Goal: Task Accomplishment & Management: Complete application form

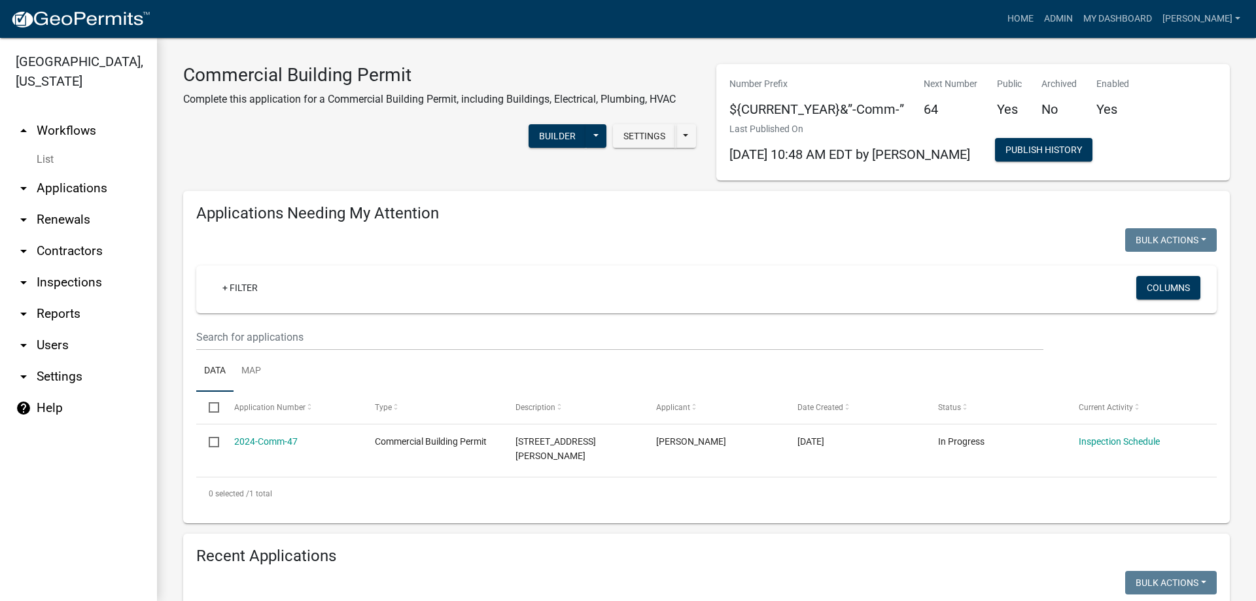
click at [410, 148] on div "Settings Start Application URL Start Application URL With Parcel ID Builder Pub…" at bounding box center [439, 138] width 533 height 40
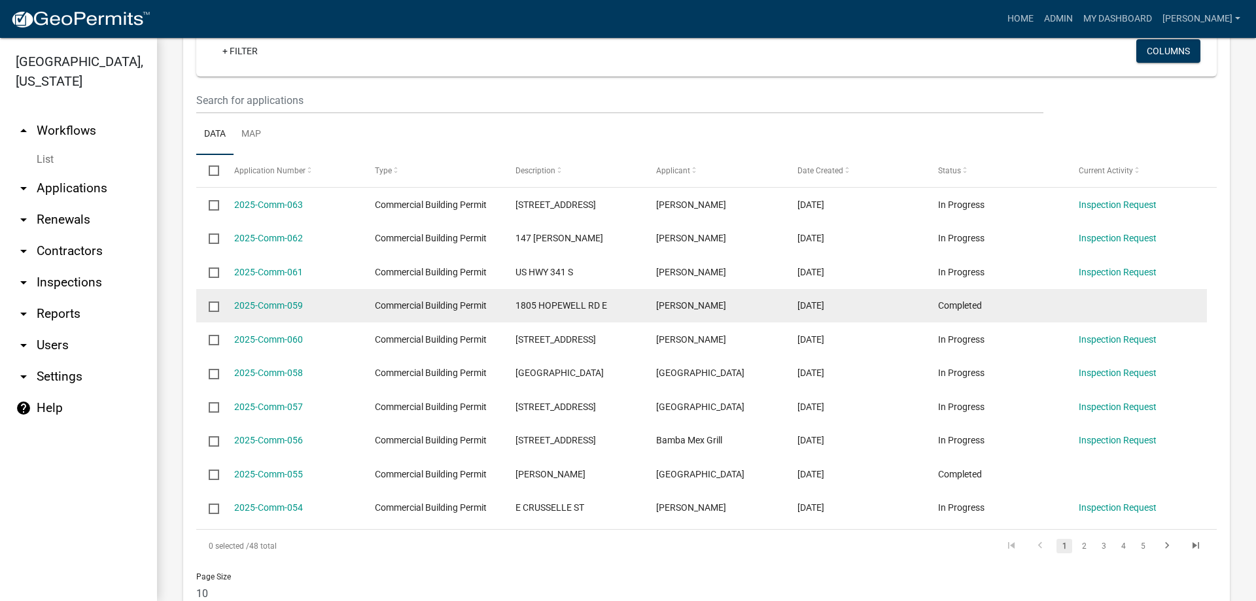
scroll to position [620, 0]
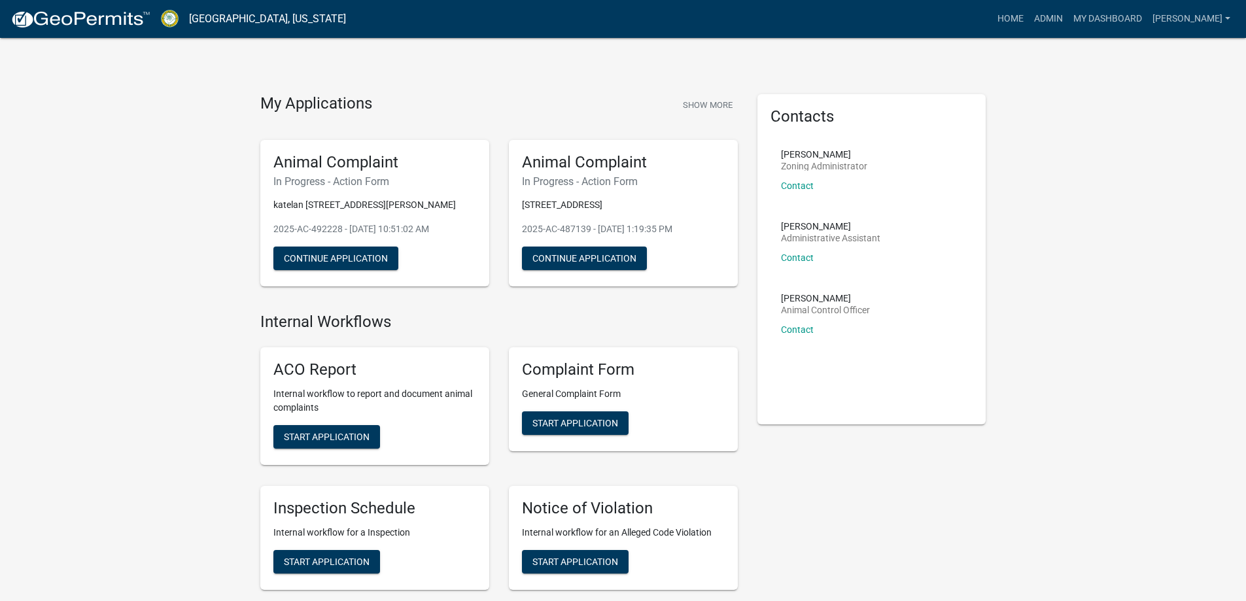
click at [1068, 24] on link "Admin" at bounding box center [1048, 19] width 39 height 25
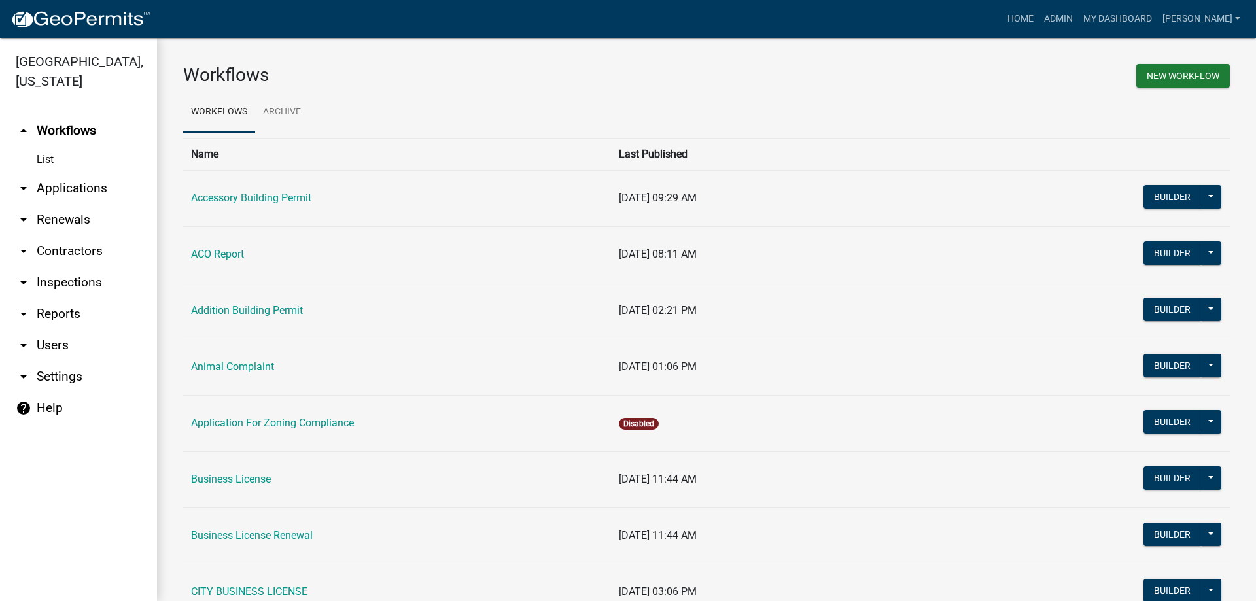
click at [64, 283] on link "arrow_drop_down Inspections" at bounding box center [78, 282] width 157 height 31
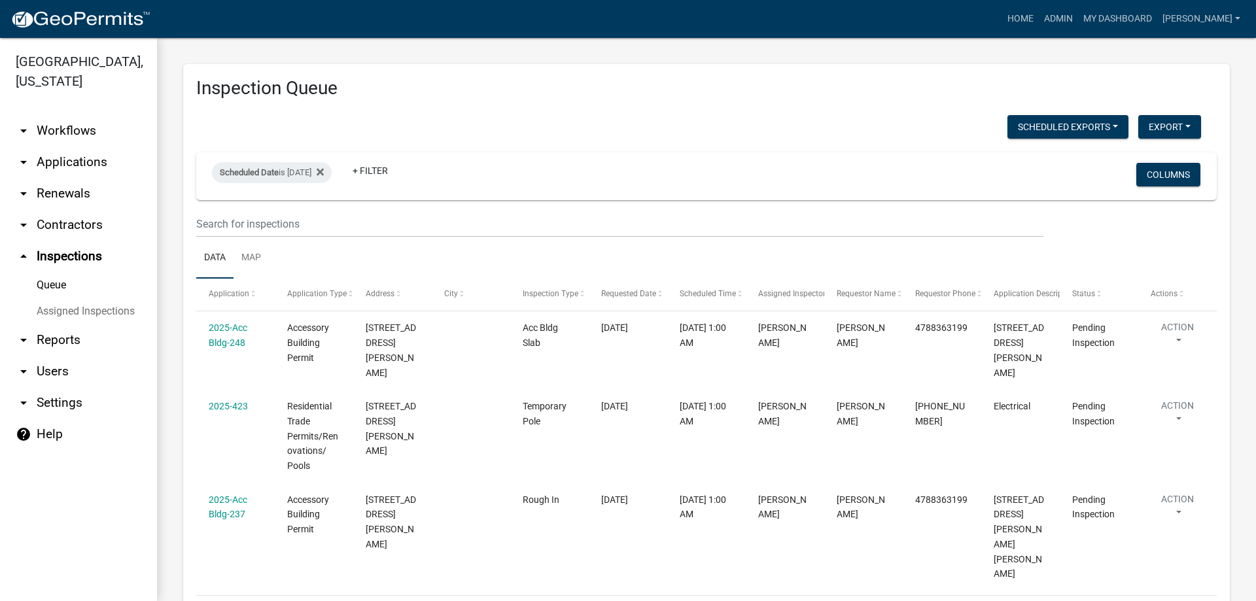
click at [326, 240] on ul "Data Map" at bounding box center [706, 258] width 1021 height 41
click at [326, 236] on input "text" at bounding box center [619, 224] width 847 height 27
click at [75, 150] on link "arrow_drop_down Applications" at bounding box center [78, 162] width 157 height 31
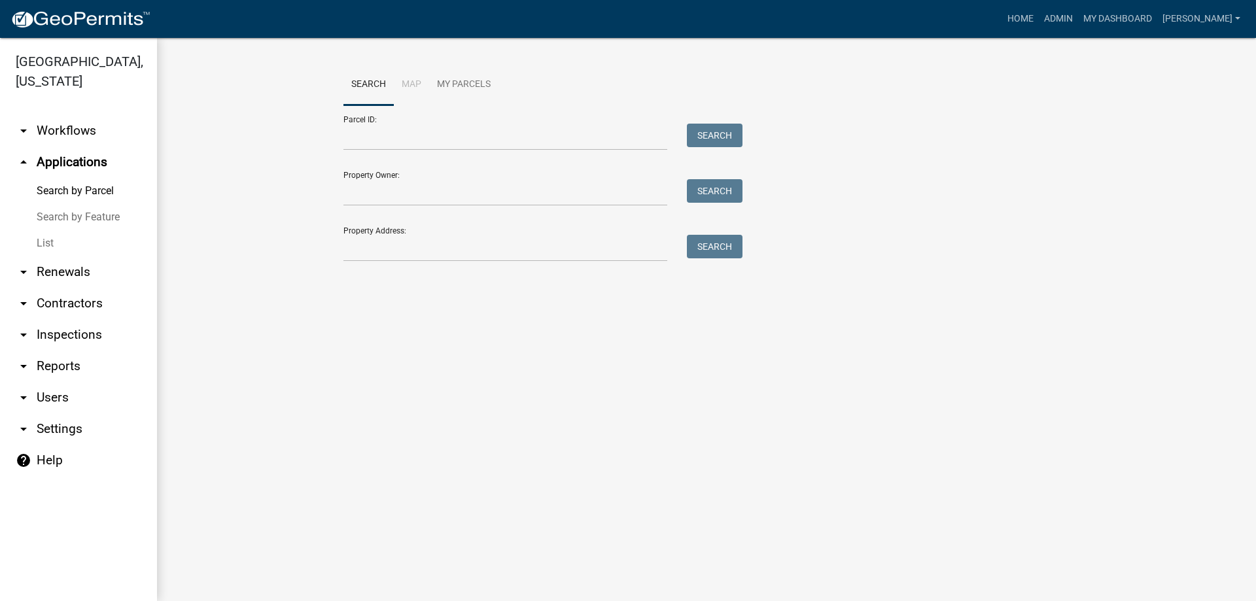
click at [103, 241] on link "List" at bounding box center [78, 243] width 157 height 26
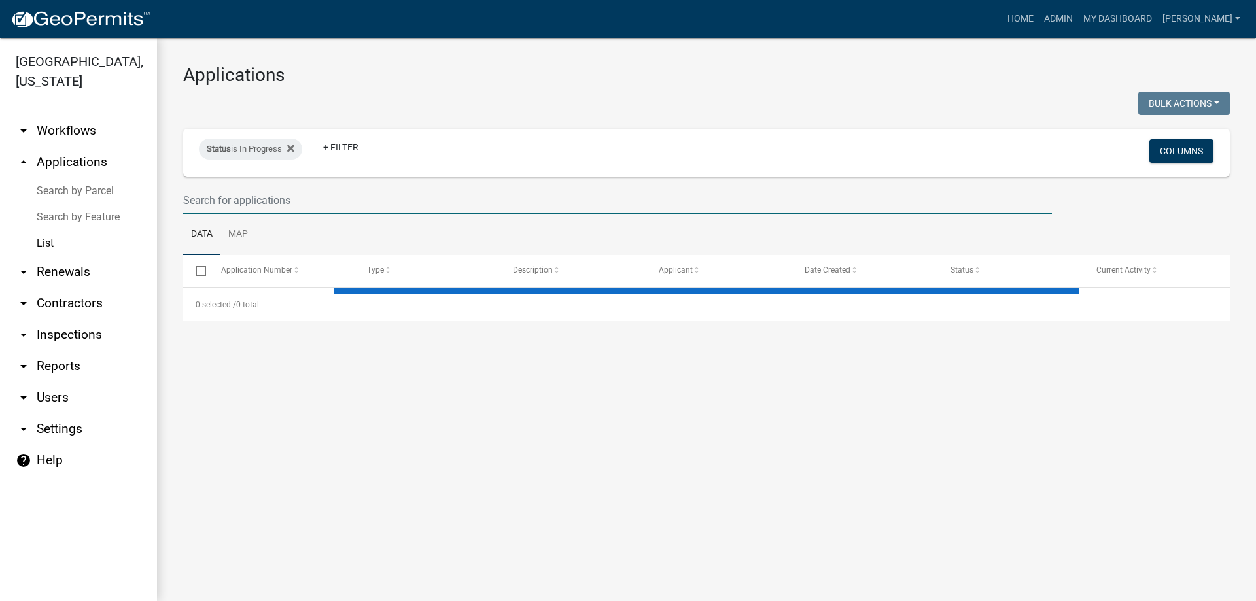
click at [348, 200] on input "text" at bounding box center [617, 200] width 869 height 27
select select "3: 100"
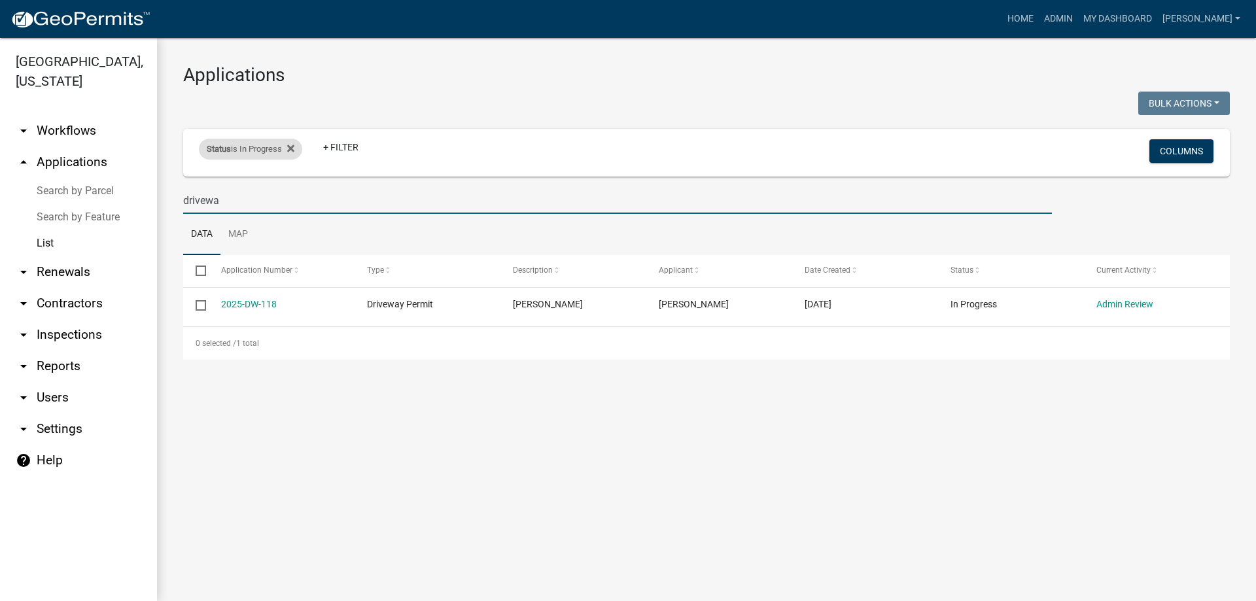
type input "drivewa"
click at [298, 147] on div "Status is In Progress" at bounding box center [250, 149] width 103 height 21
select select "1"
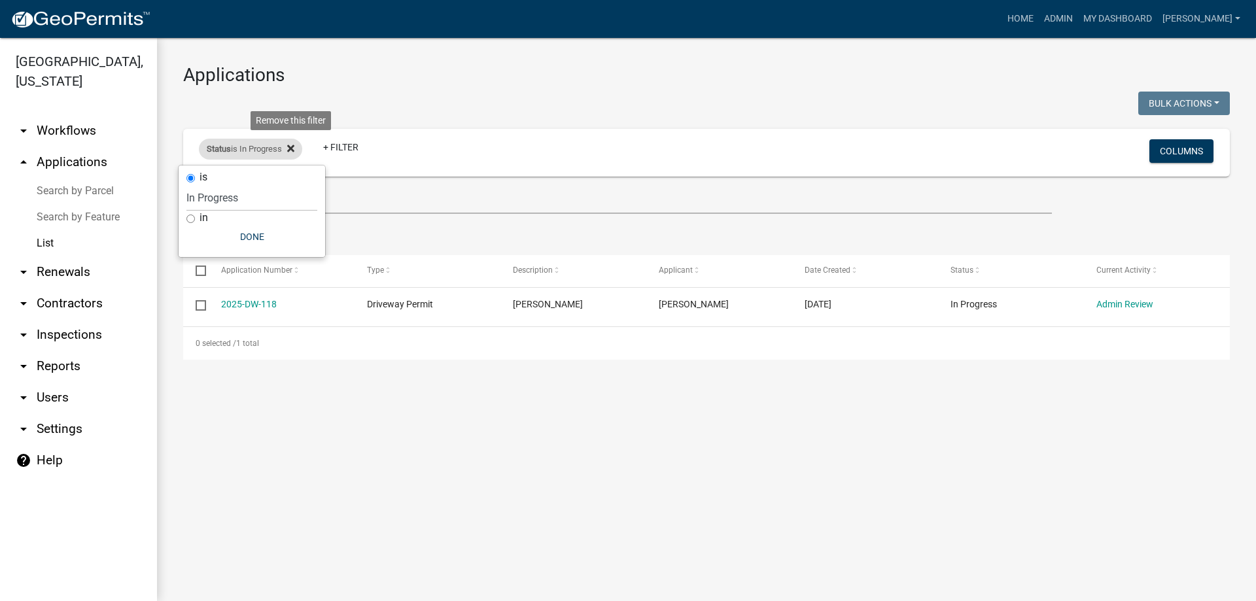
click at [294, 144] on icon at bounding box center [290, 148] width 7 height 10
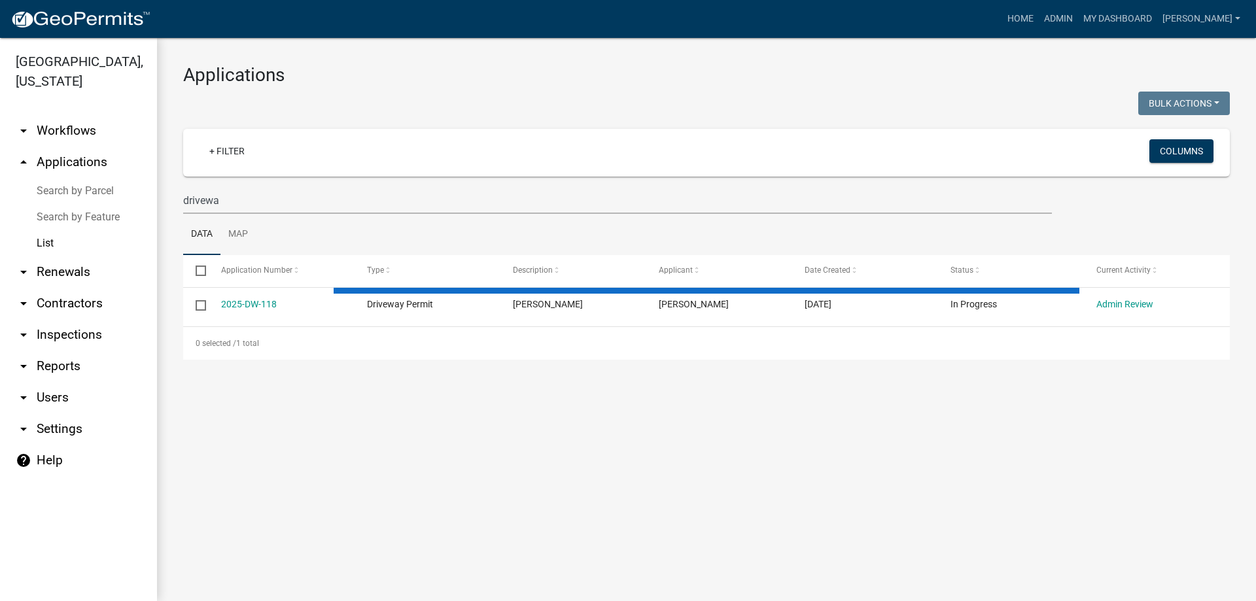
select select "3: 100"
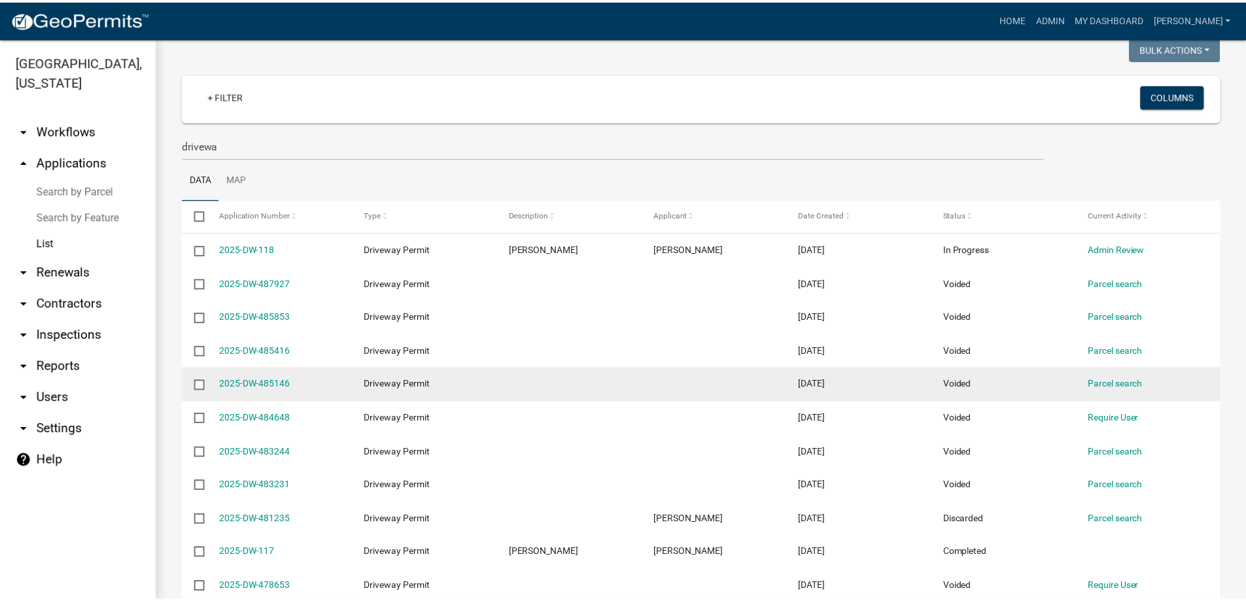
scroll to position [131, 0]
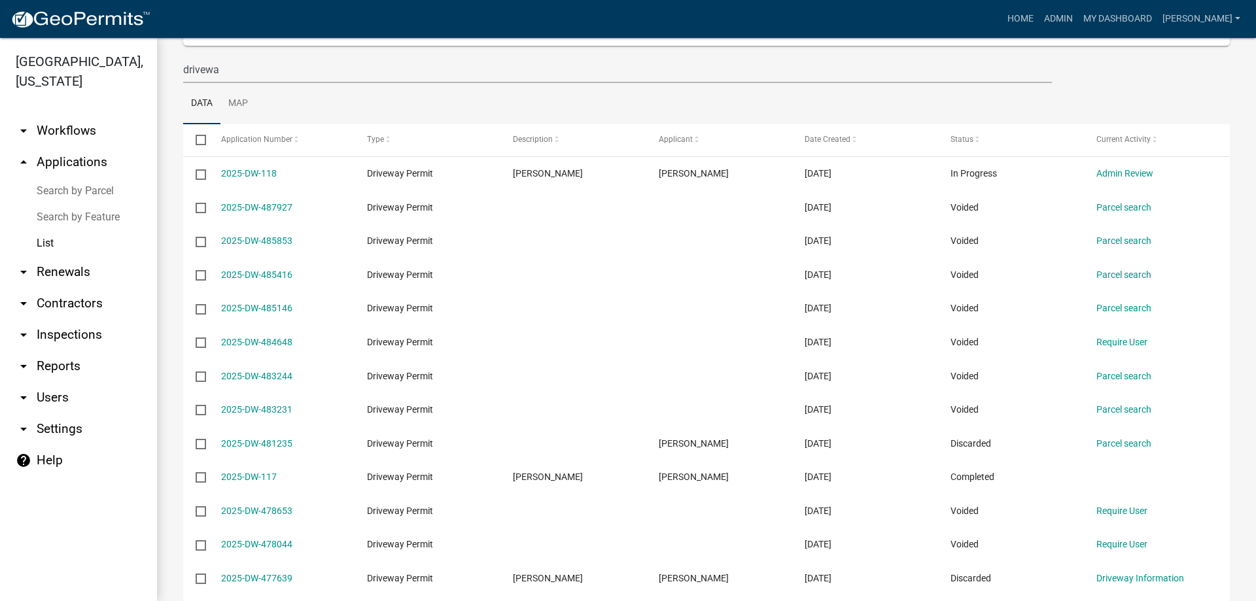
click at [263, 481] on link "2025-DW-117" at bounding box center [249, 477] width 56 height 10
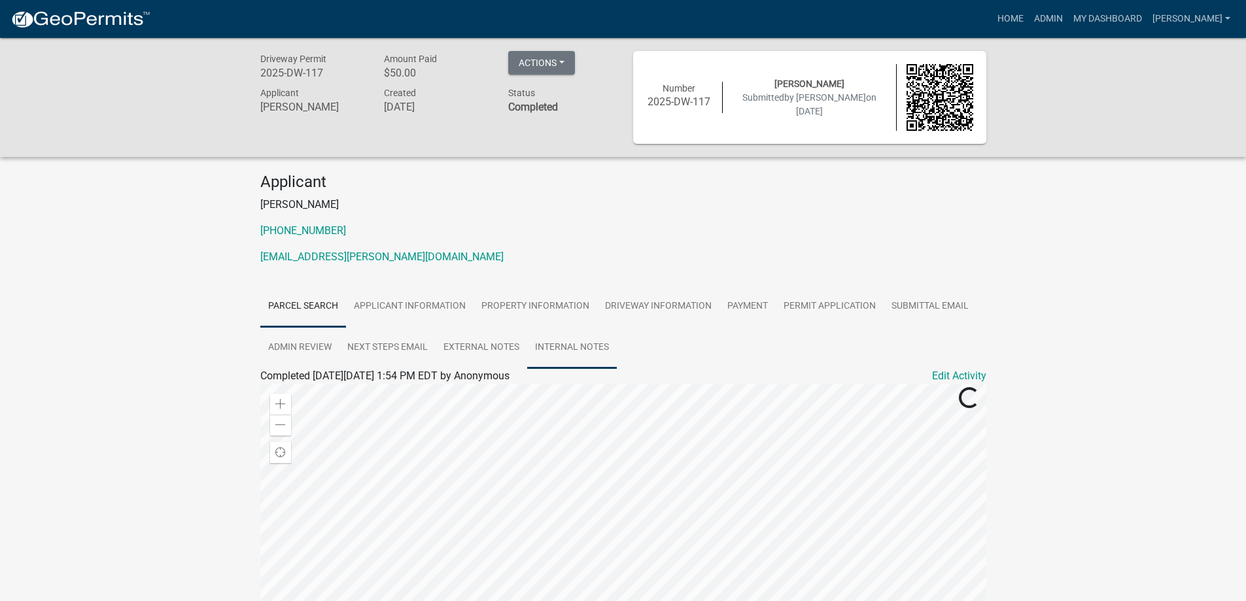
click at [538, 338] on link "Internal Notes" at bounding box center [572, 348] width 90 height 42
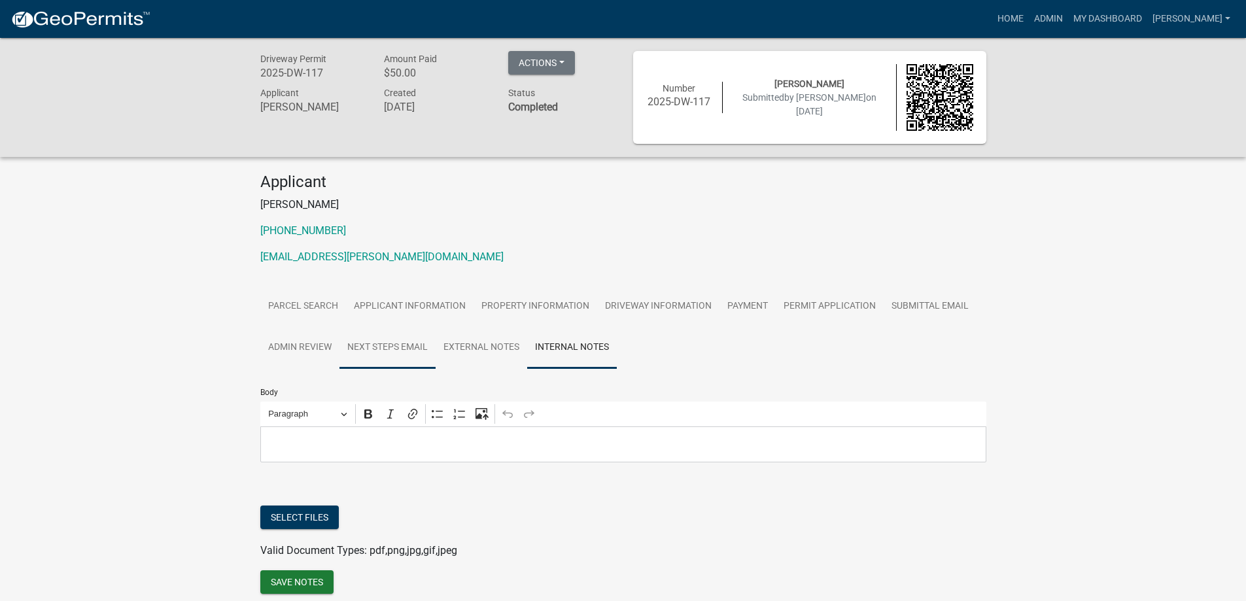
click at [412, 346] on link "Next Steps Email" at bounding box center [388, 348] width 96 height 42
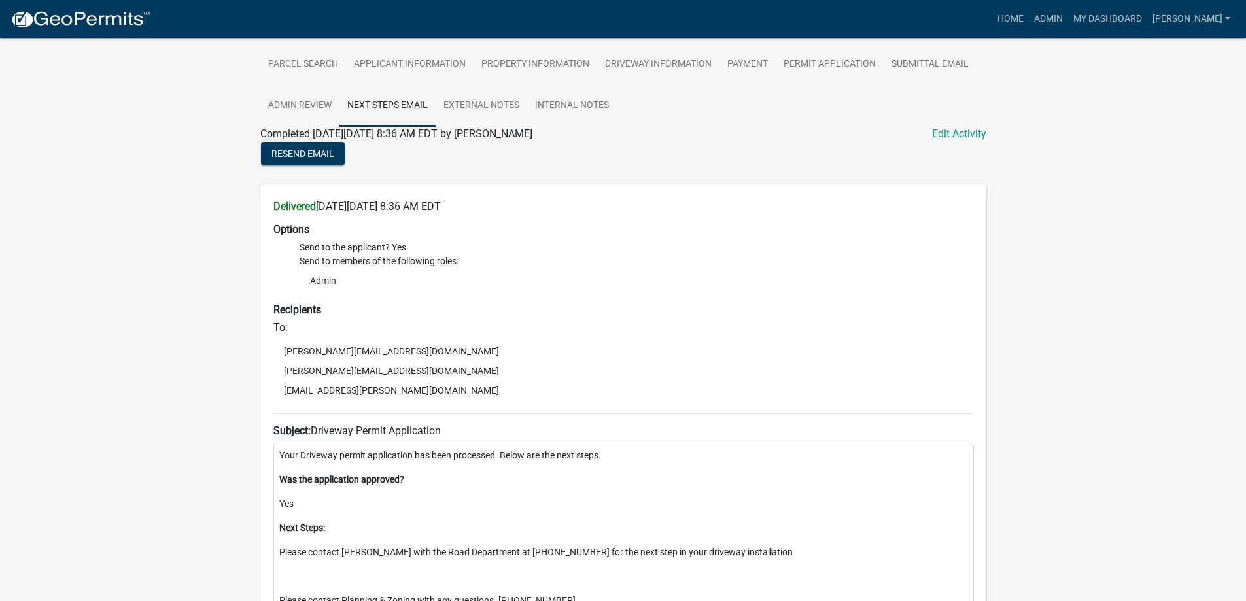
scroll to position [131, 0]
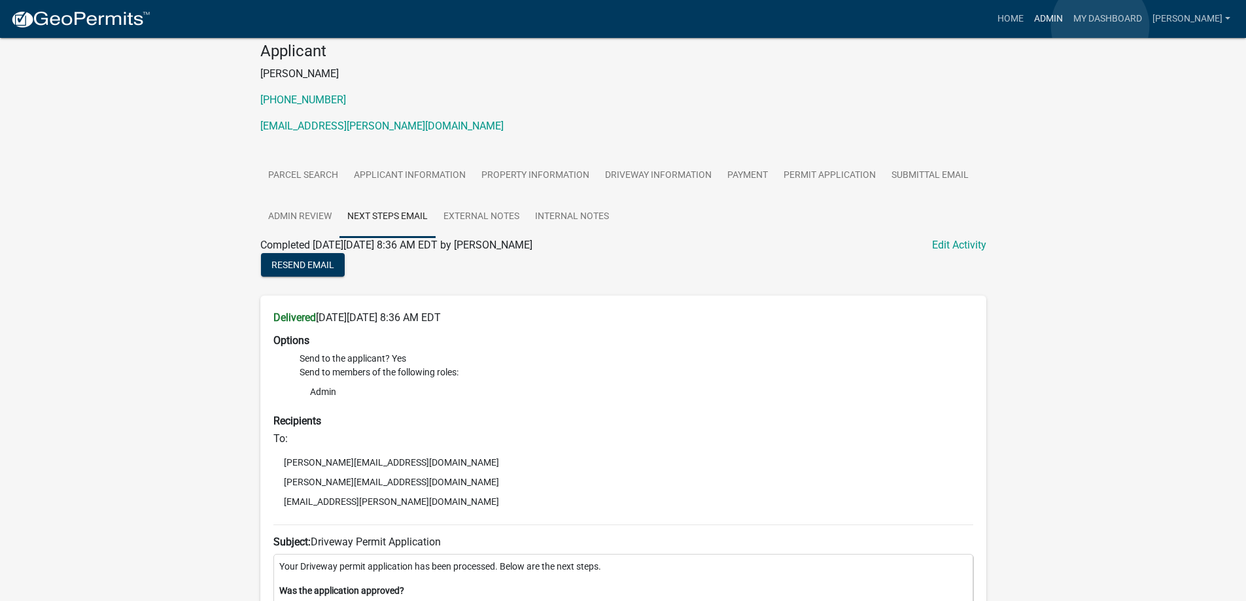
click at [1068, 26] on link "Admin" at bounding box center [1048, 19] width 39 height 25
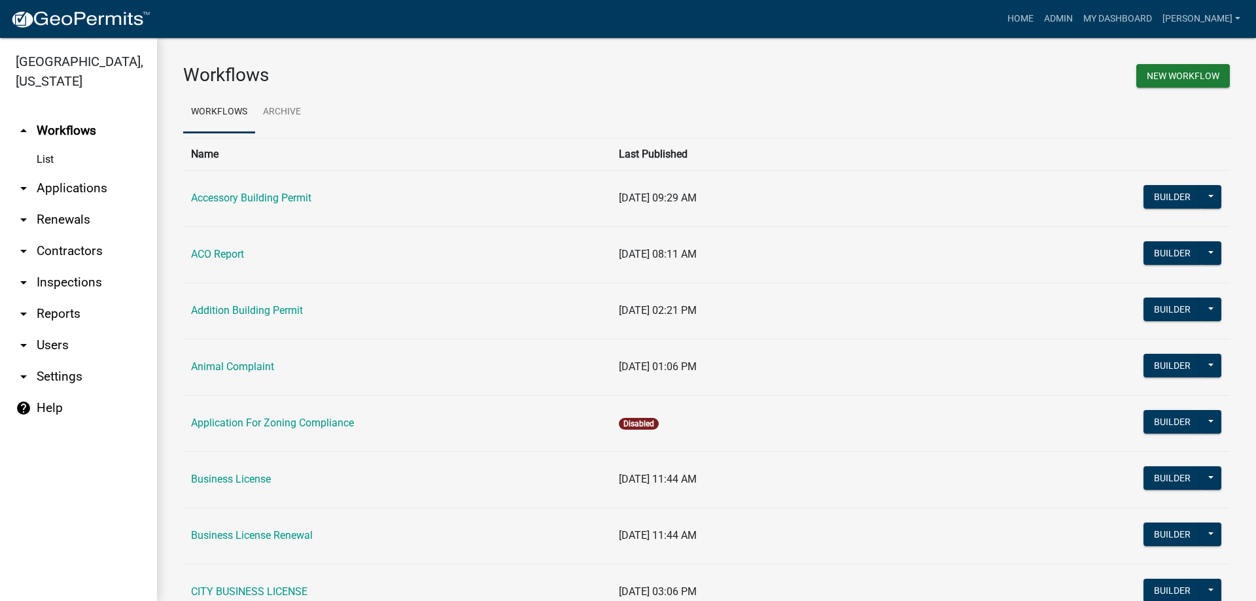
click at [91, 280] on link "arrow_drop_down Inspections" at bounding box center [78, 282] width 157 height 31
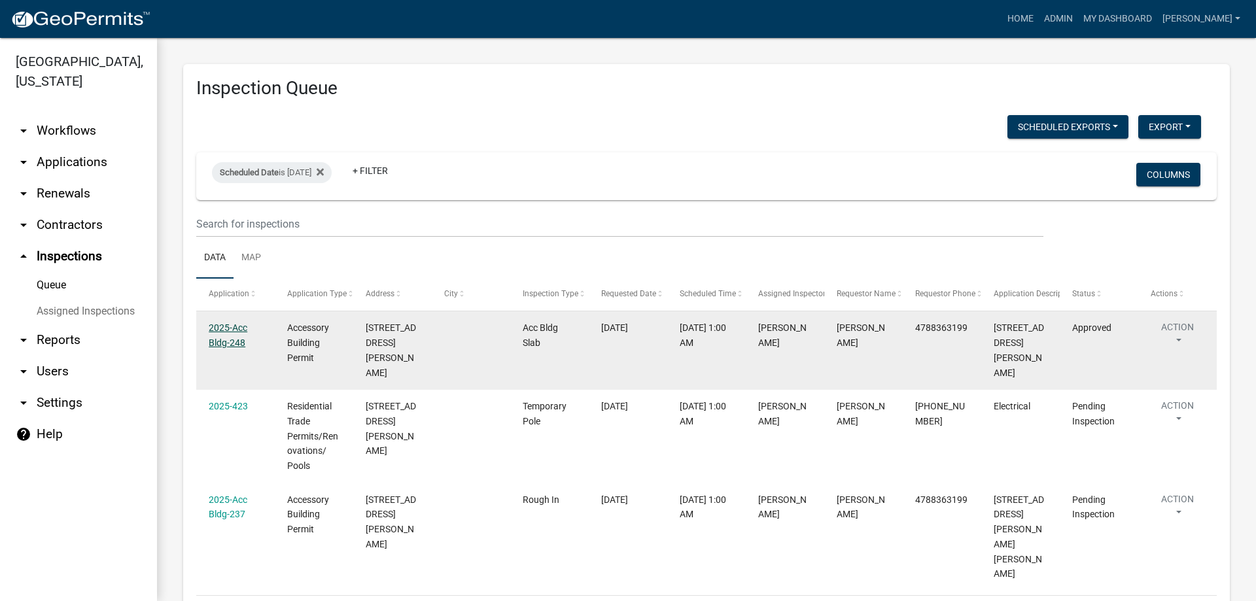
click at [224, 339] on link "2025-Acc Bldg-248" at bounding box center [228, 336] width 39 height 26
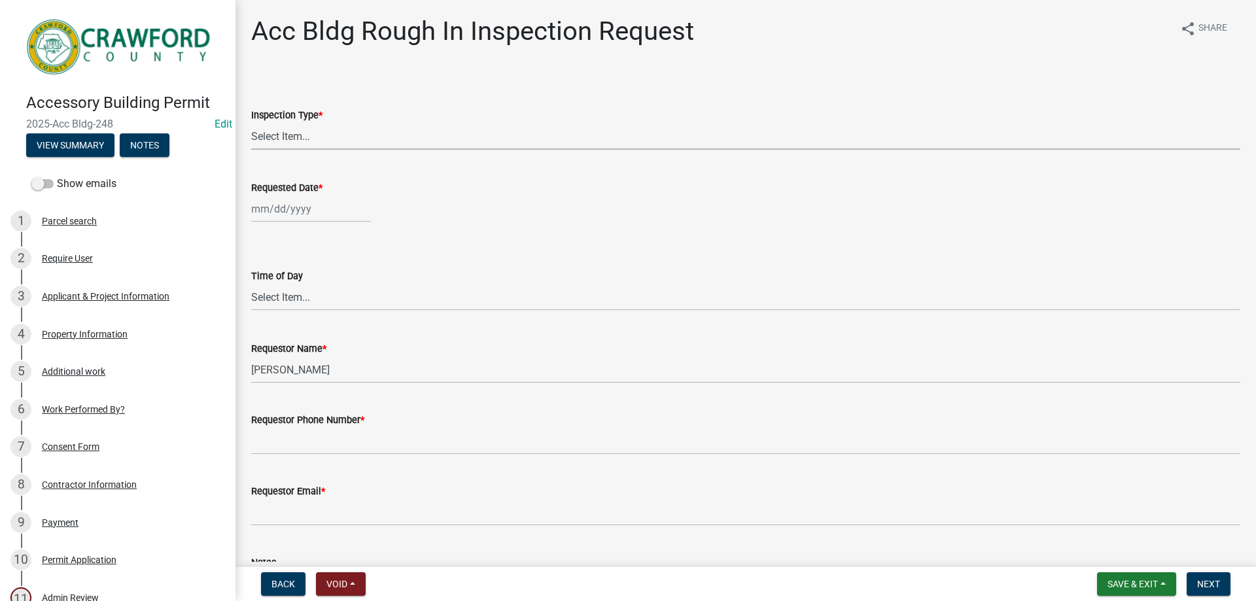
click at [303, 127] on select "Select Item... Rough In" at bounding box center [745, 136] width 989 height 27
click at [309, 185] on wm-data-entity-input-list "Inspection Type * Select Item... Rough In Requested Date * Time of Day Select I…" at bounding box center [745, 357] width 989 height 569
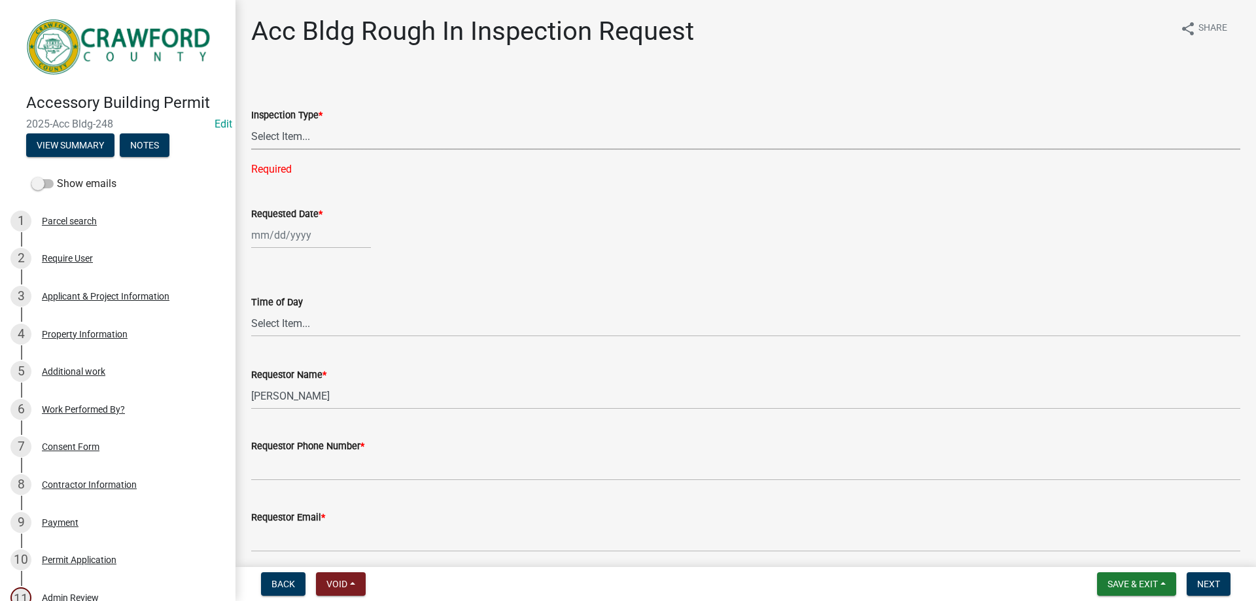
click at [286, 147] on select "Select Item... Rough In" at bounding box center [745, 136] width 989 height 27
click at [251, 123] on select "Select Item... Rough In" at bounding box center [745, 136] width 989 height 27
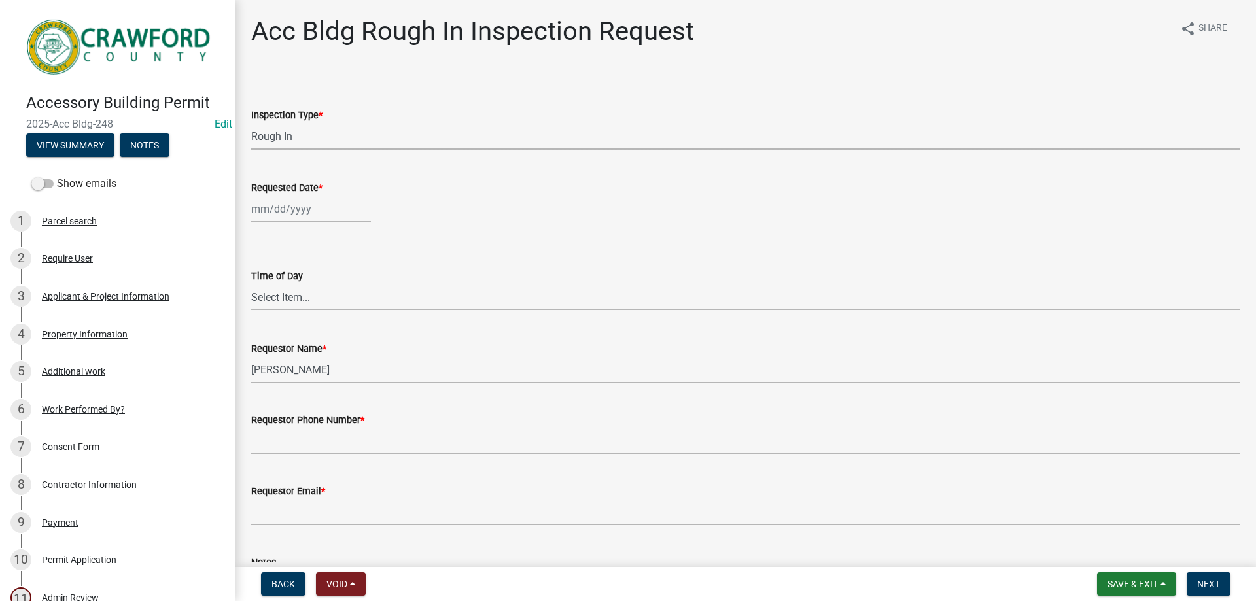
select select "fdcb5414-e2c8-4e4a-b5a0-d1538efa6aa4"
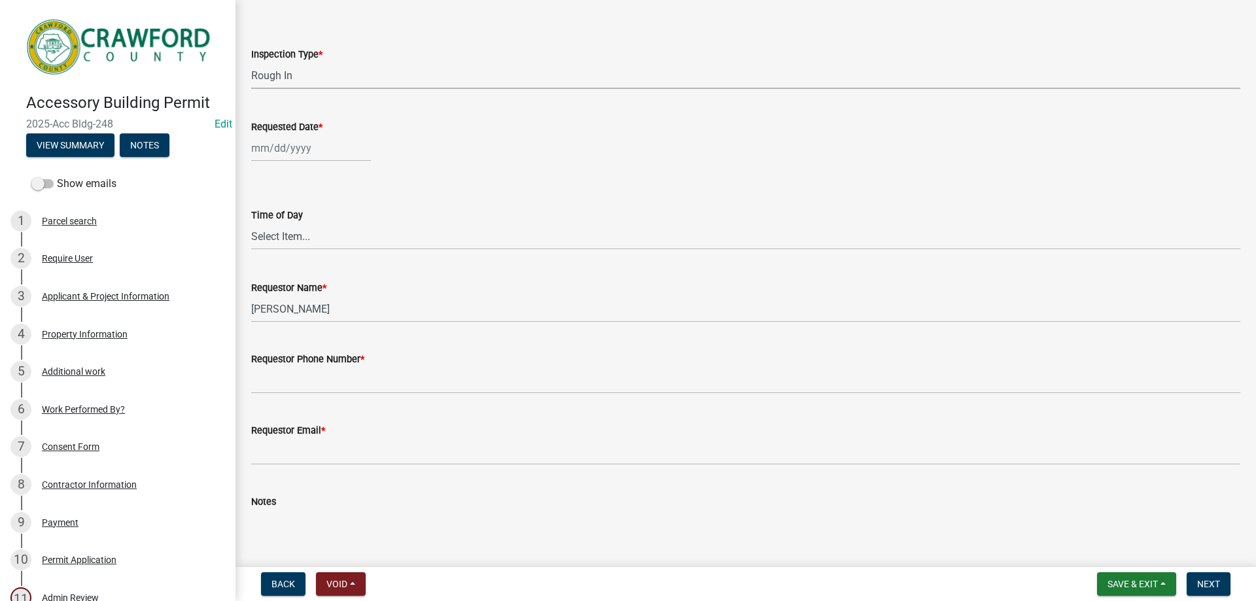
scroll to position [131, 0]
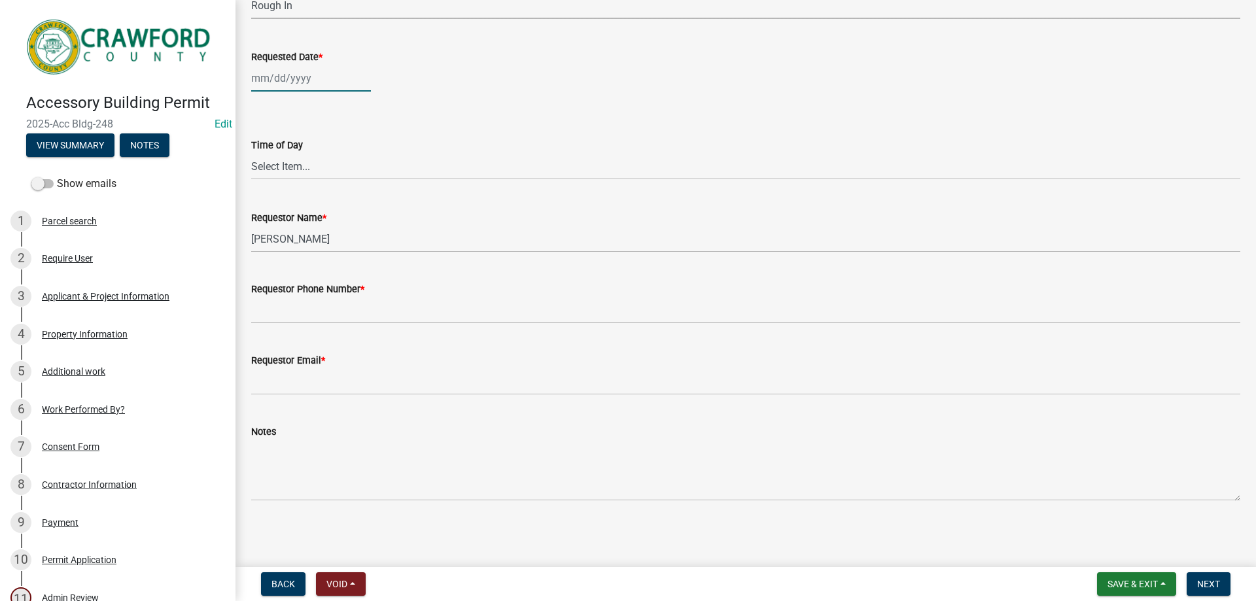
click at [292, 89] on div at bounding box center [311, 78] width 120 height 27
select select "10"
select select "2025"
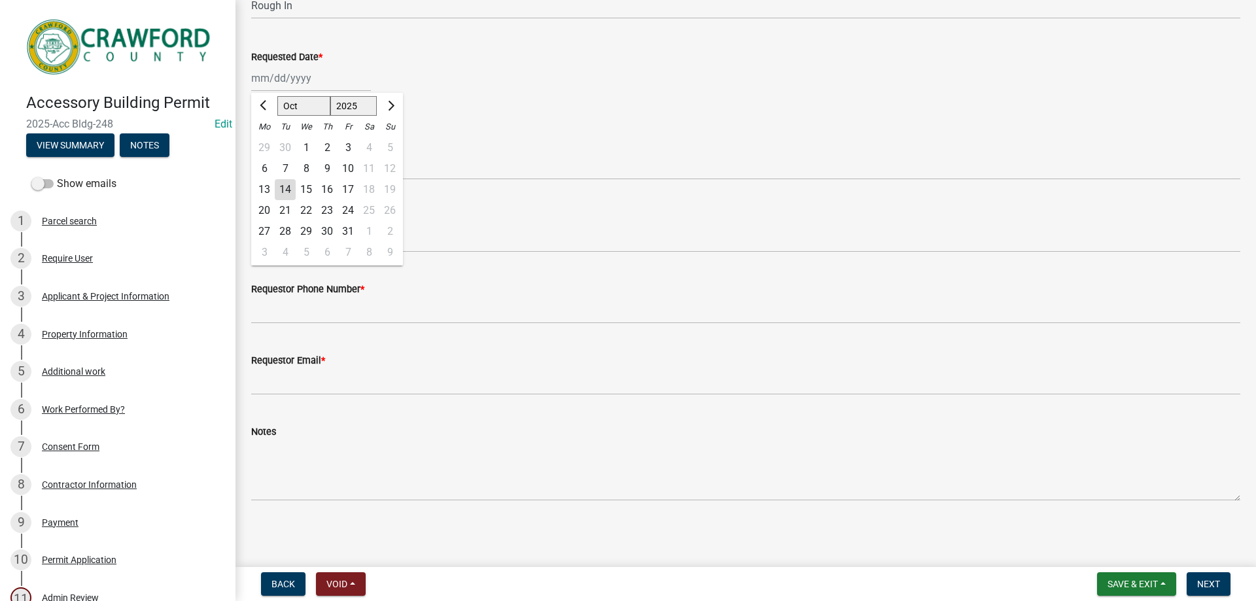
click at [289, 188] on div "14" at bounding box center [285, 189] width 21 height 21
type input "10/14/2025"
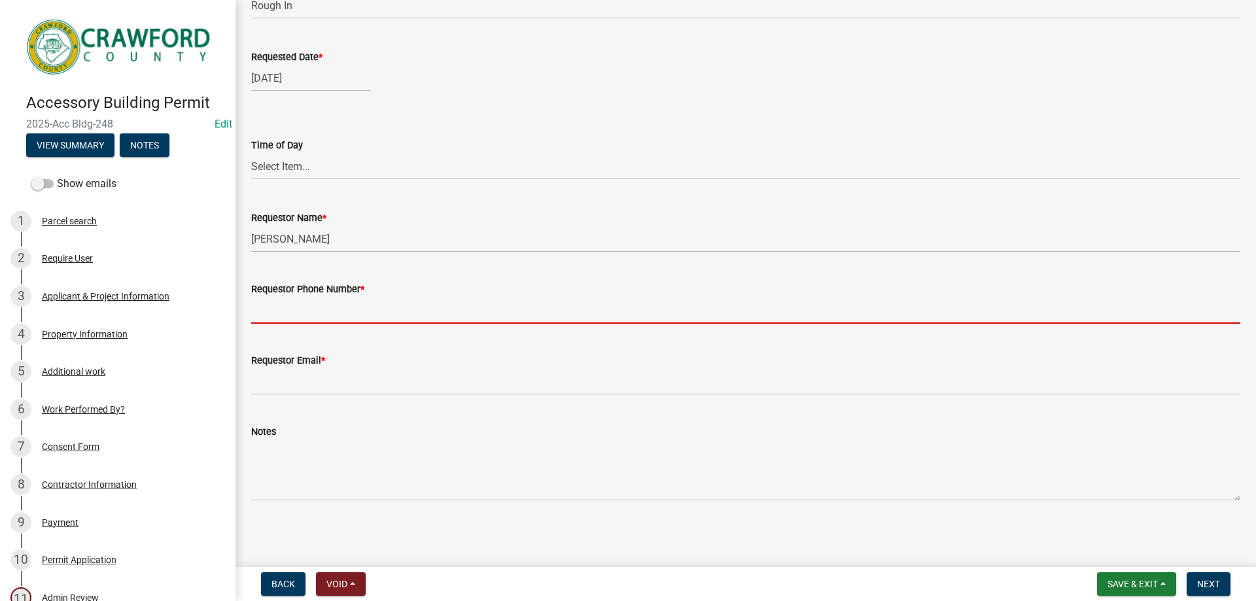
click at [319, 301] on input "Requestor Phone Number *" at bounding box center [745, 310] width 989 height 27
type input "4788363199"
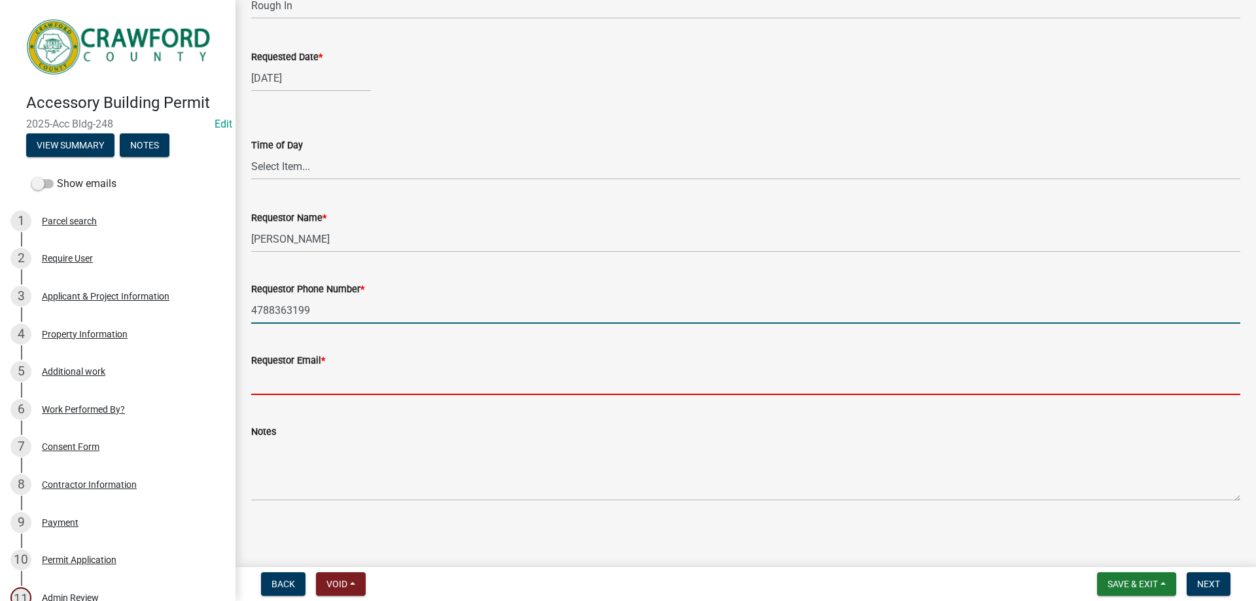
click at [333, 393] on input "Requestor Email *" at bounding box center [745, 381] width 989 height 27
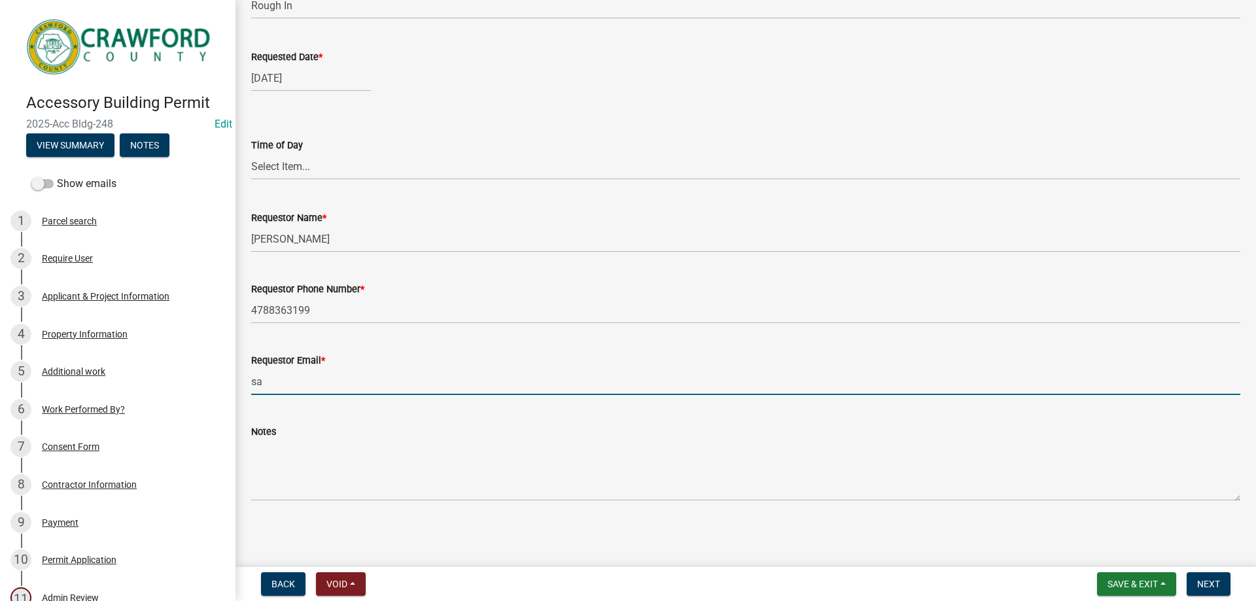
type input "sample@gmail.com"
click at [1195, 580] on button "Next" at bounding box center [1209, 585] width 44 height 24
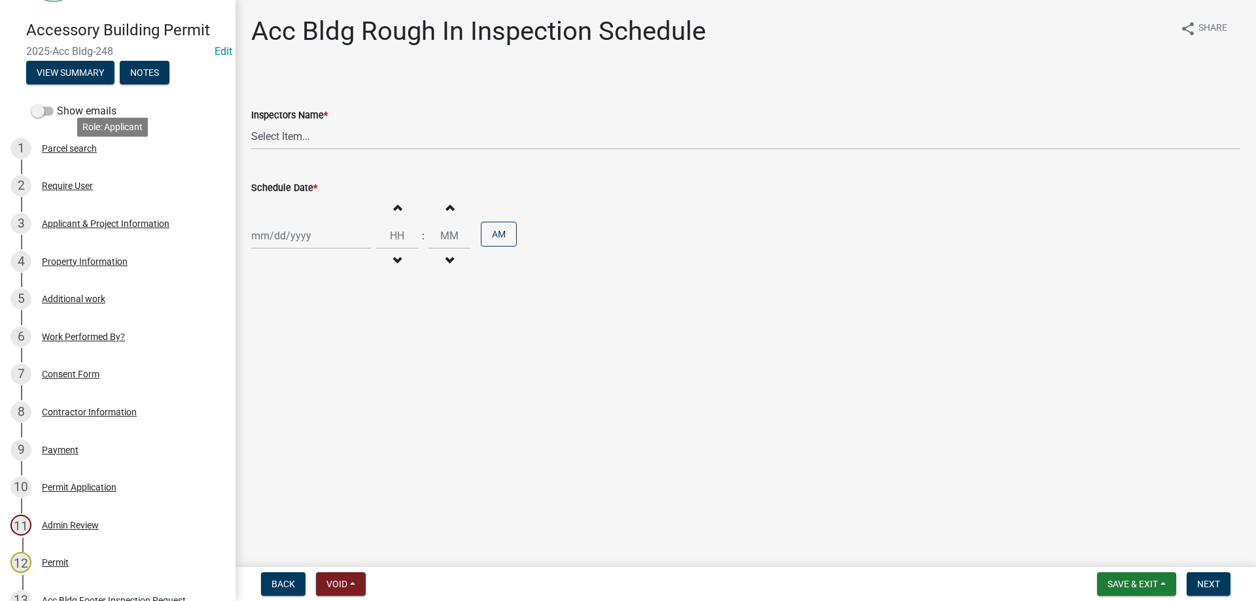
scroll to position [131, 0]
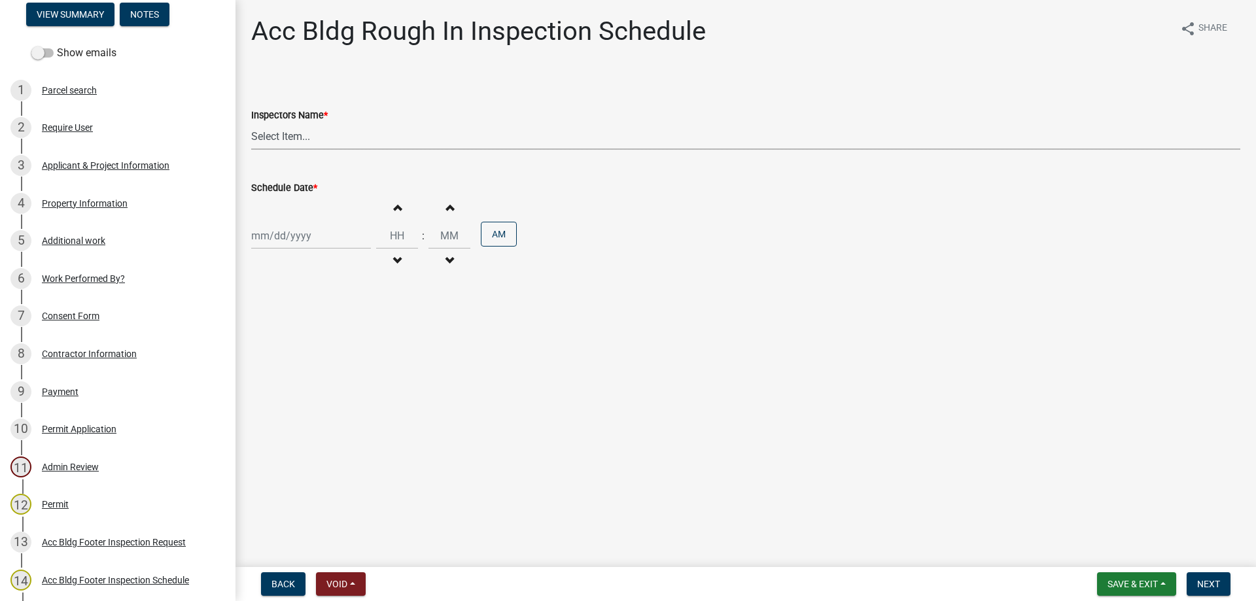
click at [298, 130] on select "Select Item... Jeremy.andrews (Jeremy )" at bounding box center [745, 136] width 989 height 27
select select "a844a88f-ba44-4800-9e08-05e10520dbf6"
click at [251, 123] on select "Select Item... Jeremy.andrews (Jeremy )" at bounding box center [745, 136] width 989 height 27
click at [301, 224] on div at bounding box center [311, 235] width 120 height 27
click at [287, 345] on div "14" at bounding box center [285, 347] width 21 height 21
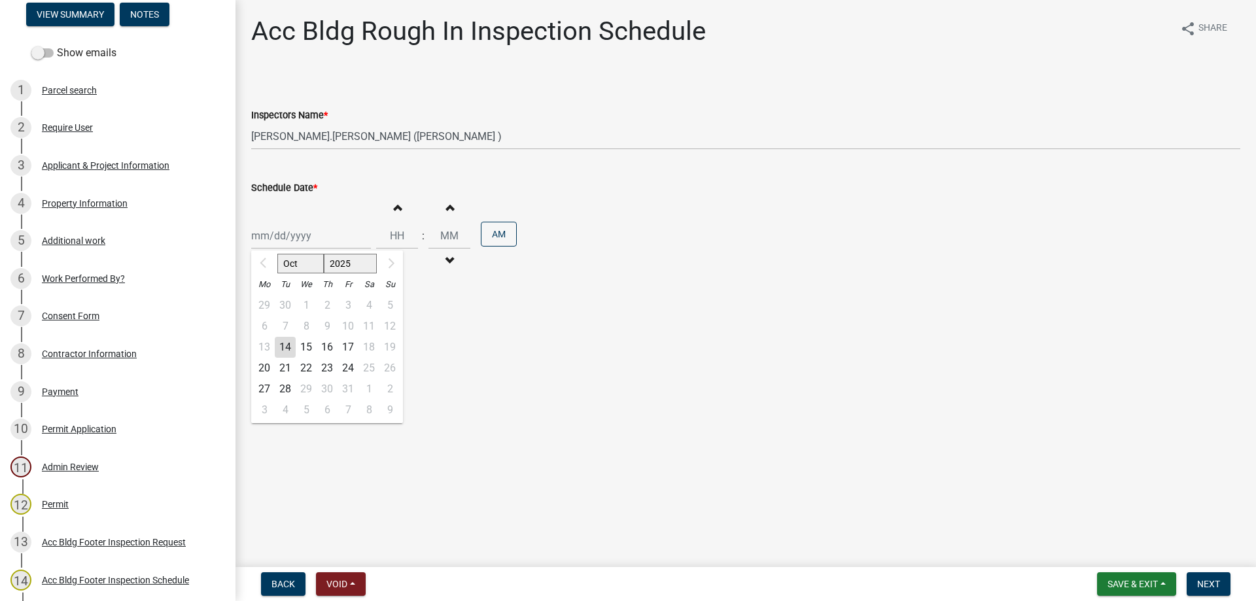
type input "10/14/2025"
click at [383, 216] on button "Increment hours" at bounding box center [396, 208] width 27 height 24
type input "01"
type input "00"
click at [1209, 579] on span "Next" at bounding box center [1208, 584] width 23 height 10
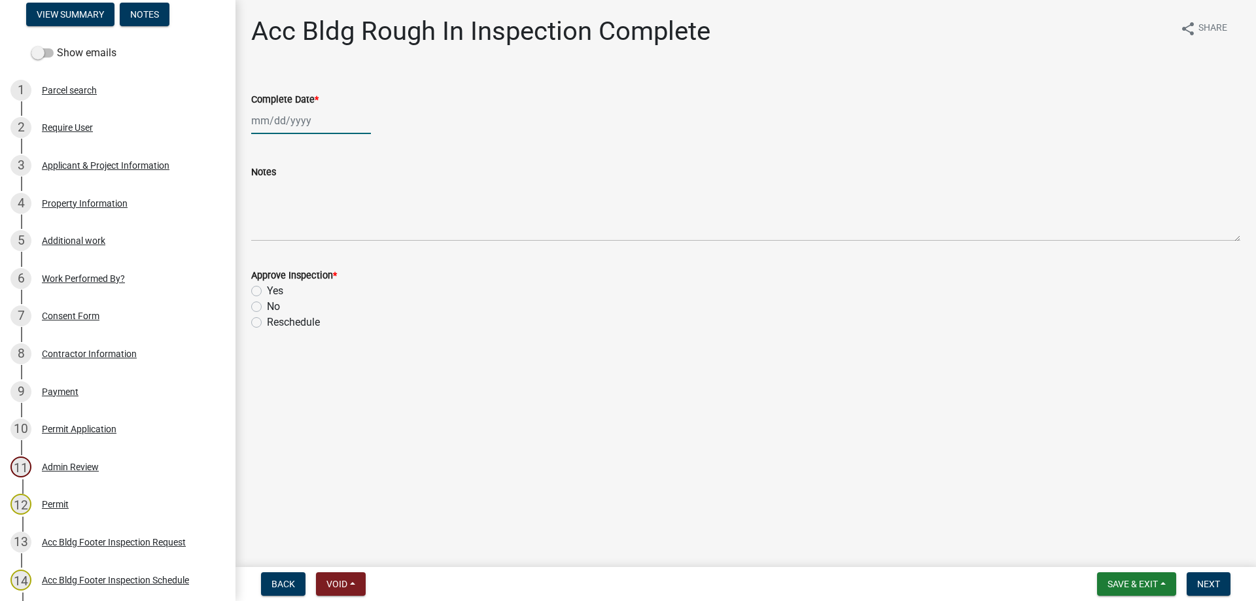
click at [304, 114] on div at bounding box center [311, 120] width 120 height 27
select select "10"
select select "2025"
click at [286, 228] on div "14" at bounding box center [285, 232] width 21 height 21
type input "10/14/2025"
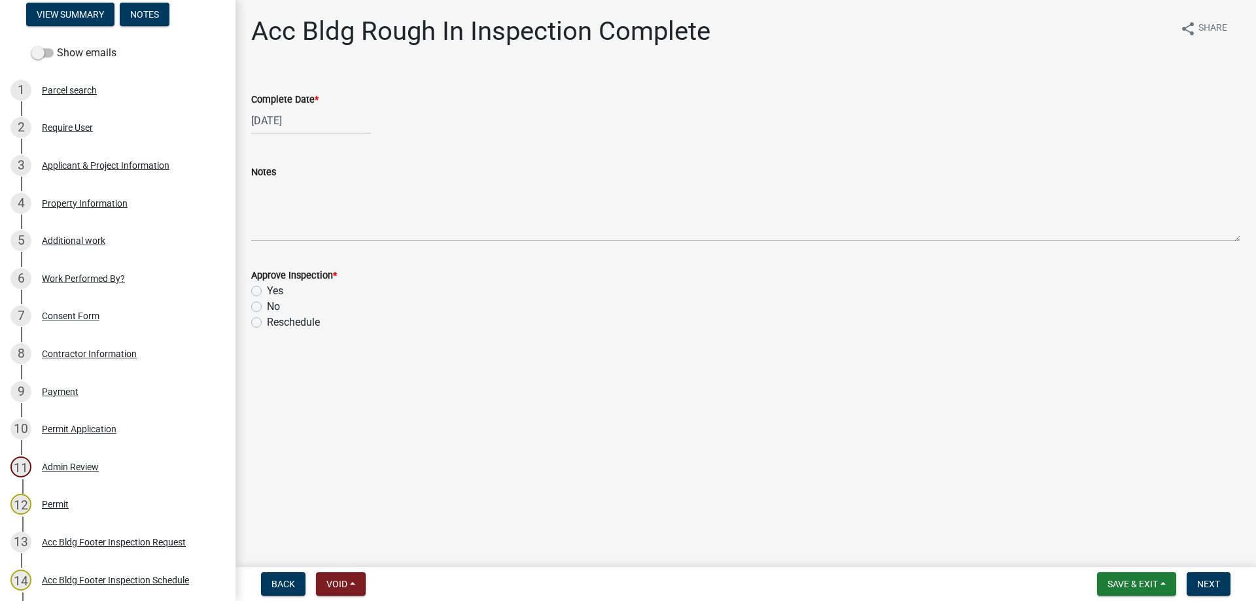
click at [264, 295] on div "Yes" at bounding box center [745, 291] width 989 height 16
click at [267, 292] on label "Yes" at bounding box center [275, 291] width 16 height 16
click at [267, 292] on input "Yes" at bounding box center [271, 287] width 9 height 9
radio input "true"
drag, startPoint x: 243, startPoint y: 273, endPoint x: 357, endPoint y: 266, distance: 114.1
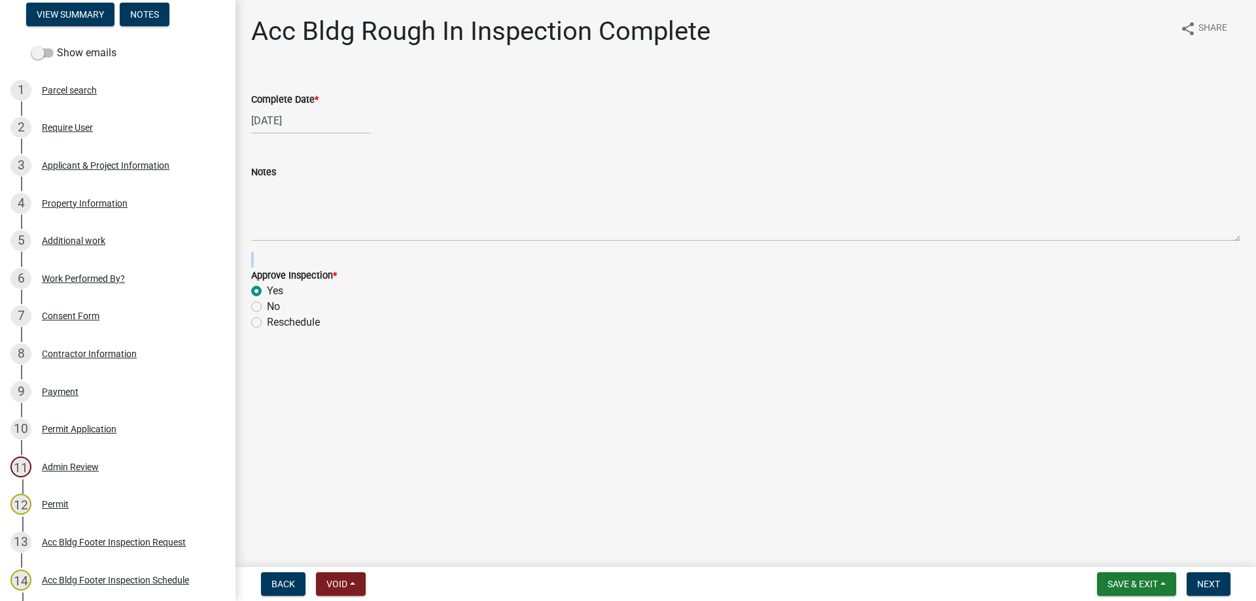
click at [357, 266] on div "Approve Inspection * Yes No Reschedule" at bounding box center [745, 291] width 1009 height 79
click at [357, 266] on form "Approve Inspection * Yes No Reschedule" at bounding box center [745, 291] width 989 height 79
drag, startPoint x: 345, startPoint y: 277, endPoint x: 254, endPoint y: 280, distance: 91.0
click at [254, 280] on div "Approve Inspection *" at bounding box center [745, 276] width 989 height 16
click at [361, 286] on div "Yes" at bounding box center [745, 291] width 989 height 16
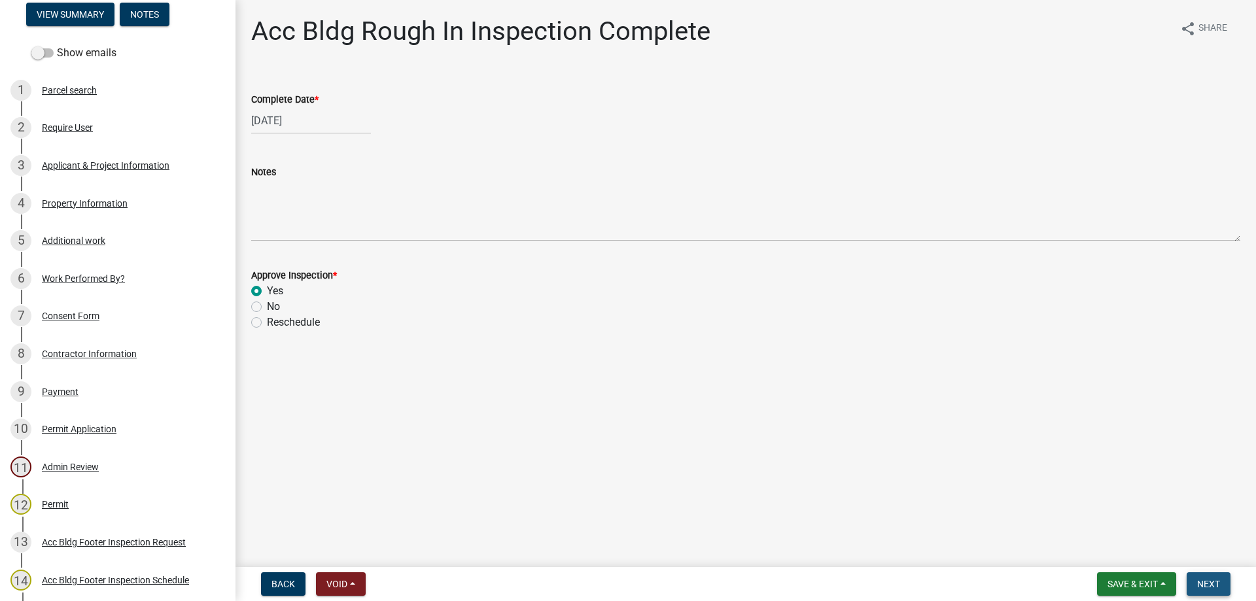
click at [1202, 580] on span "Next" at bounding box center [1208, 584] width 23 height 10
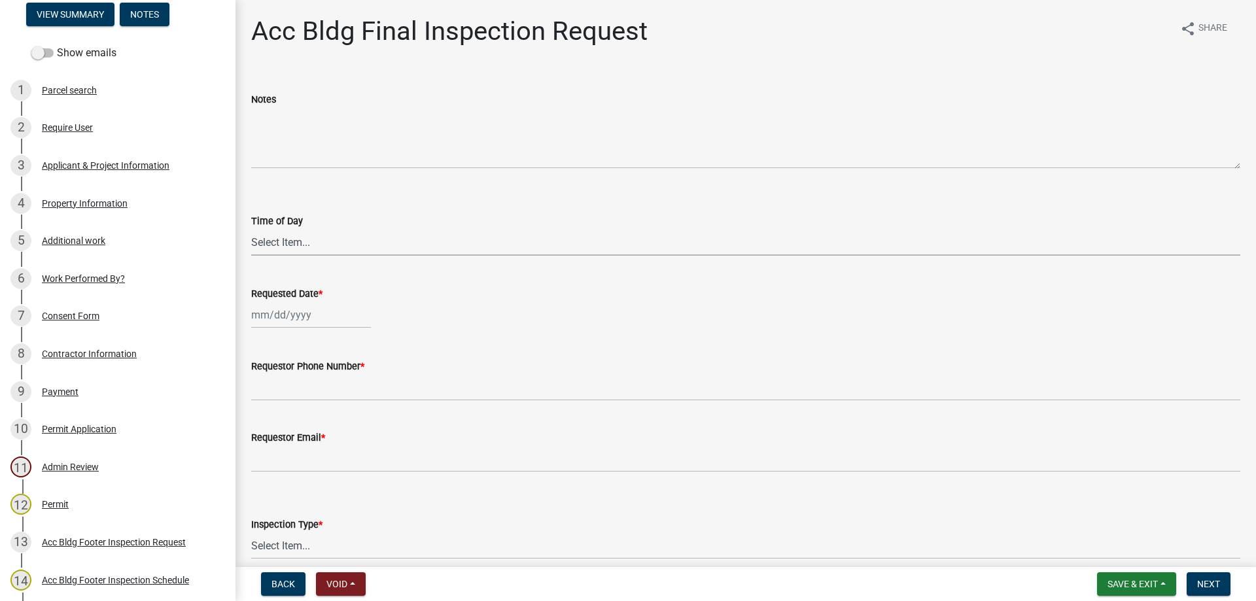
drag, startPoint x: 323, startPoint y: 238, endPoint x: 323, endPoint y: 253, distance: 15.0
click at [323, 238] on select "Select Item... AM PM" at bounding box center [745, 242] width 989 height 27
click at [251, 229] on select "Select Item... AM PM" at bounding box center [745, 242] width 989 height 27
select select "cb10fa24-328f-4433-8d1a-661a0b5f4638"
click at [313, 318] on div at bounding box center [311, 315] width 120 height 27
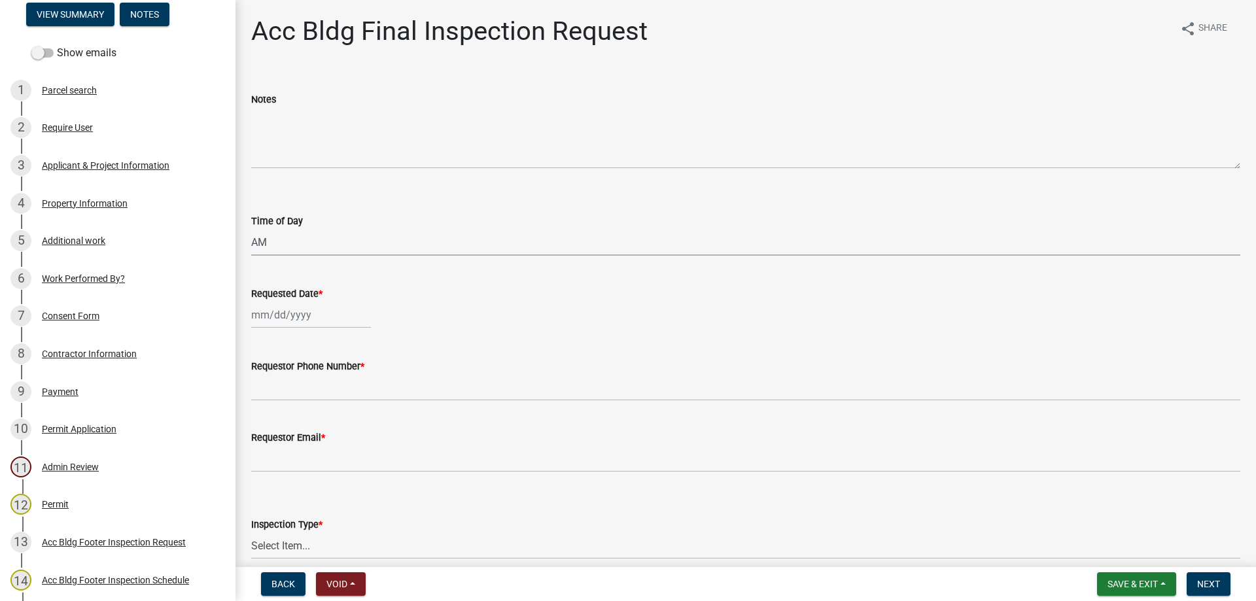
select select "10"
select select "2025"
click at [283, 420] on div "14" at bounding box center [285, 426] width 21 height 21
type input "10/14/2025"
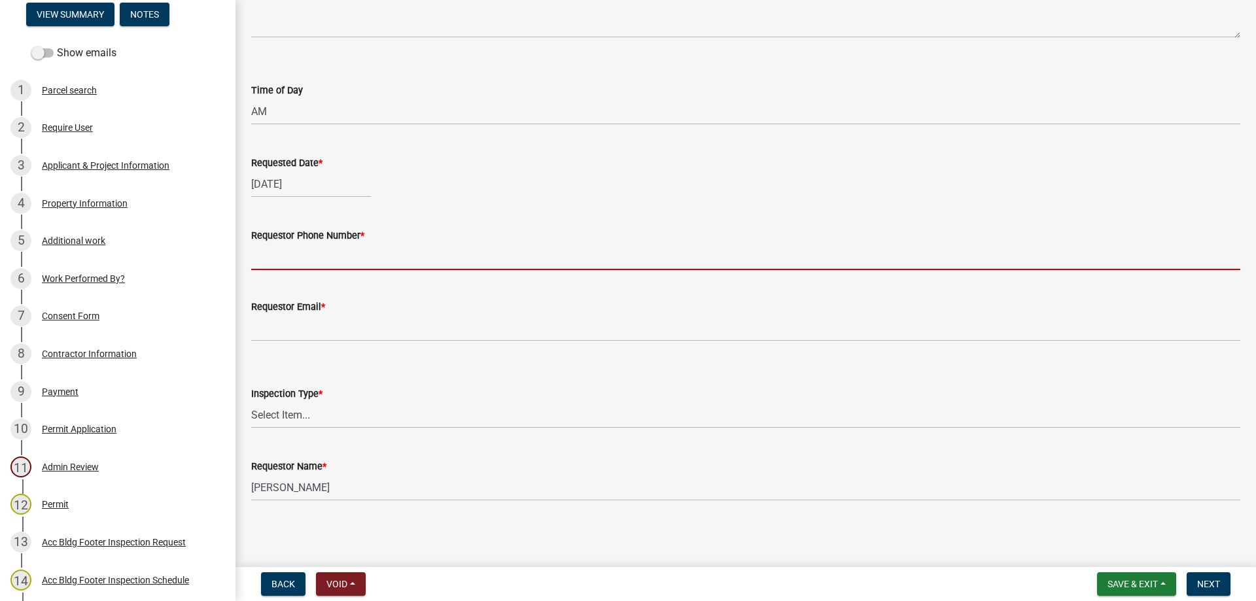
click at [302, 262] on input "Requestor Phone Number *" at bounding box center [745, 256] width 989 height 27
type input "4788363199"
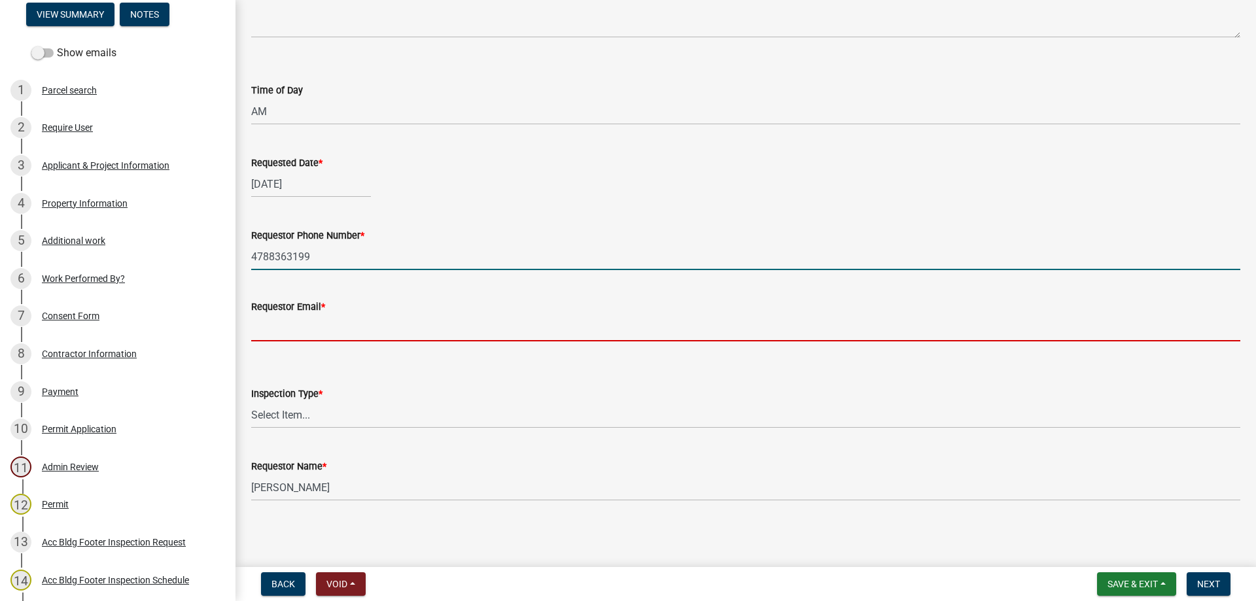
click at [315, 328] on input "Requestor Email *" at bounding box center [745, 328] width 989 height 27
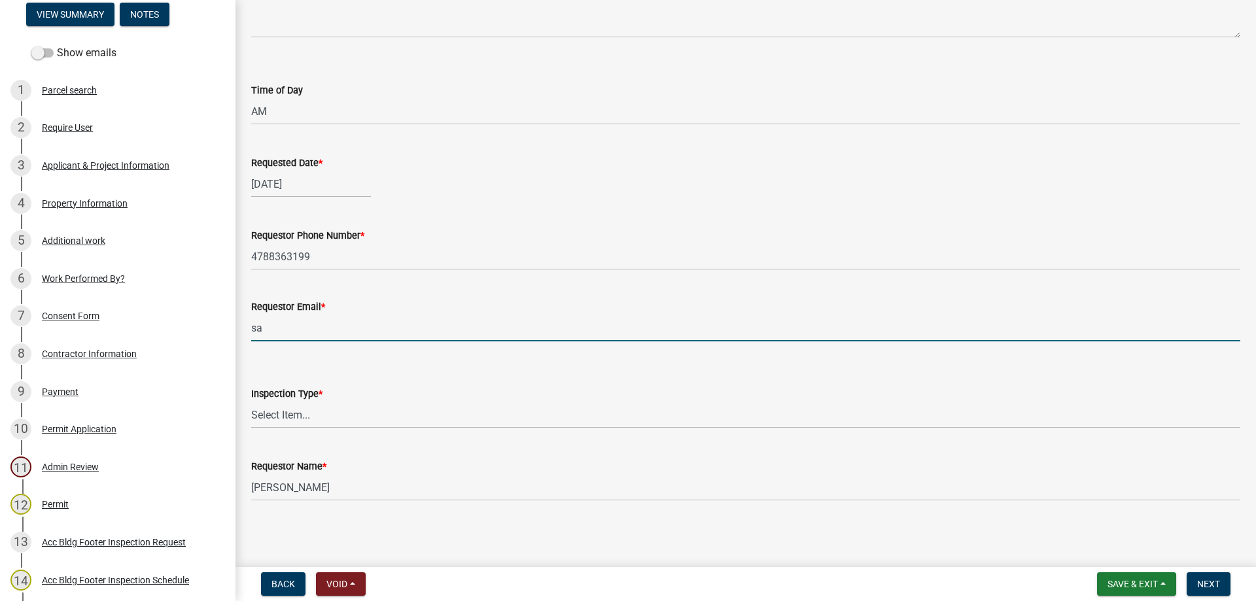
type input "sample@gmail.com"
click at [326, 415] on select "Select Item... Final" at bounding box center [745, 415] width 989 height 27
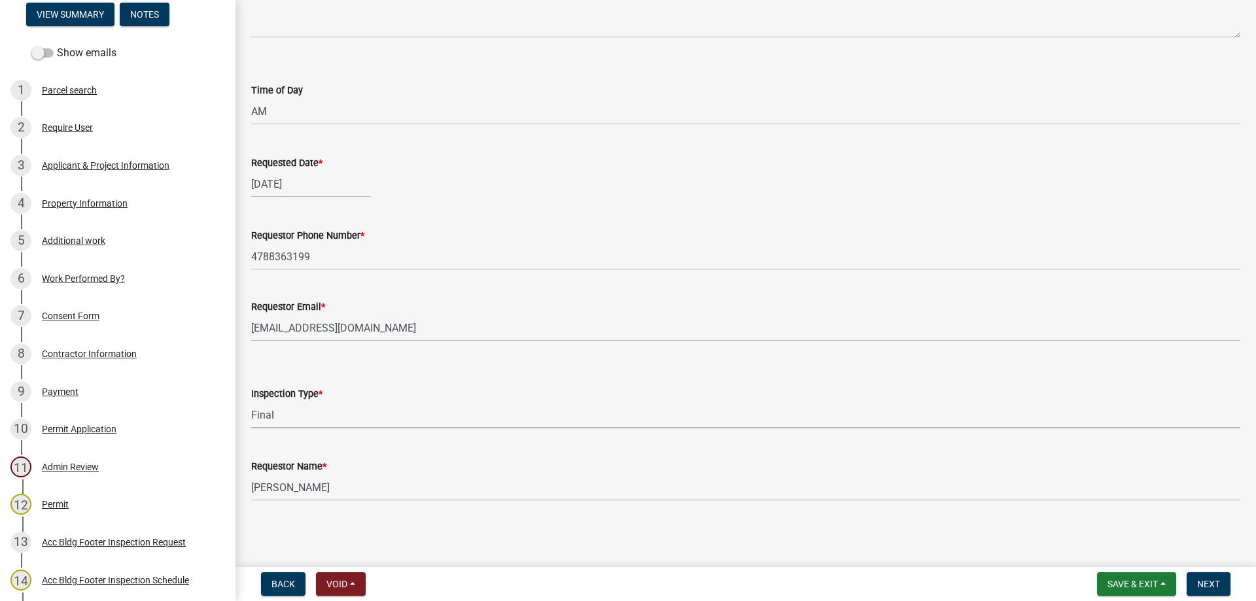
click at [251, 402] on select "Select Item... Final" at bounding box center [745, 415] width 989 height 27
select select "e9a25109-1c2b-4b3e-a694-7df2c3c9e3a5"
click at [1191, 580] on button "Next" at bounding box center [1209, 585] width 44 height 24
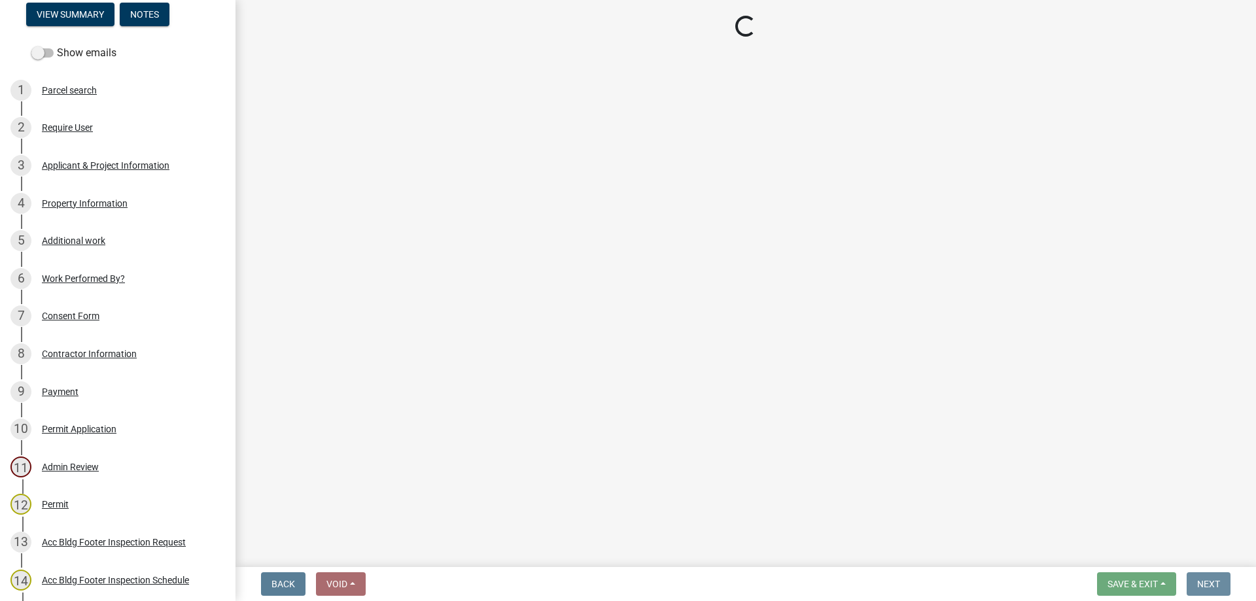
scroll to position [0, 0]
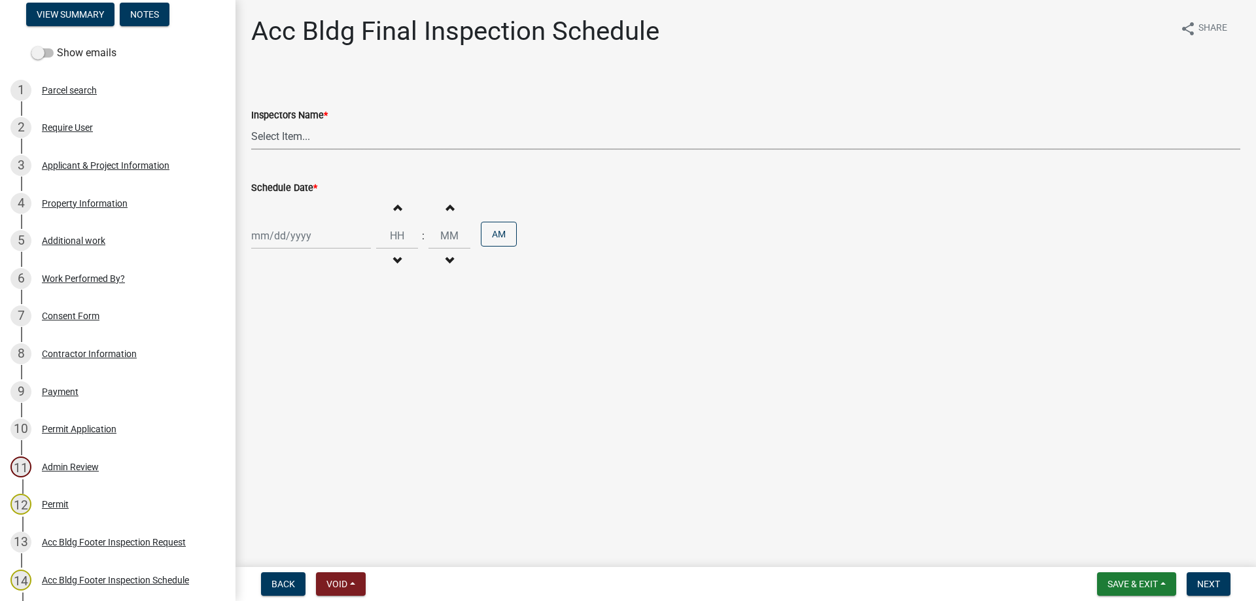
click at [286, 143] on select "Select Item... Jeremy.andrews (Jeremy )" at bounding box center [745, 136] width 989 height 27
select select "a844a88f-ba44-4800-9e08-05e10520dbf6"
click at [251, 123] on select "Select Item... Jeremy.andrews (Jeremy )" at bounding box center [745, 136] width 989 height 27
click at [289, 232] on div at bounding box center [311, 235] width 120 height 27
click at [291, 345] on div "14" at bounding box center [285, 347] width 21 height 21
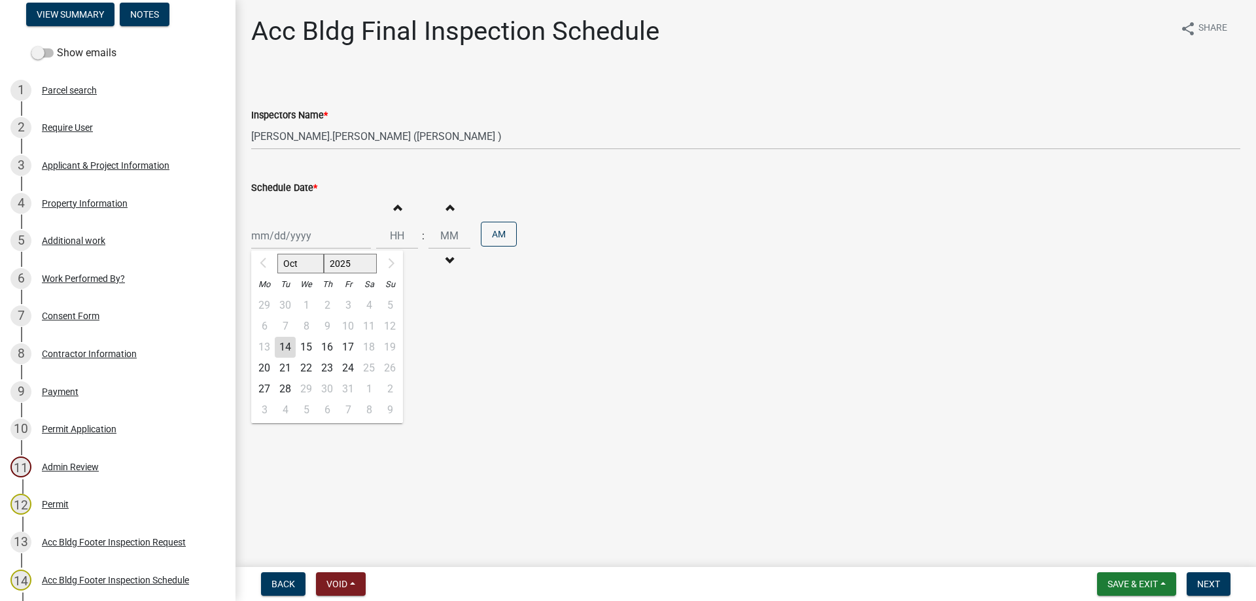
type input "10/14/2025"
click at [389, 213] on button "Increment hours" at bounding box center [396, 208] width 27 height 24
type input "01"
type input "00"
click at [1206, 581] on span "Next" at bounding box center [1208, 584] width 23 height 10
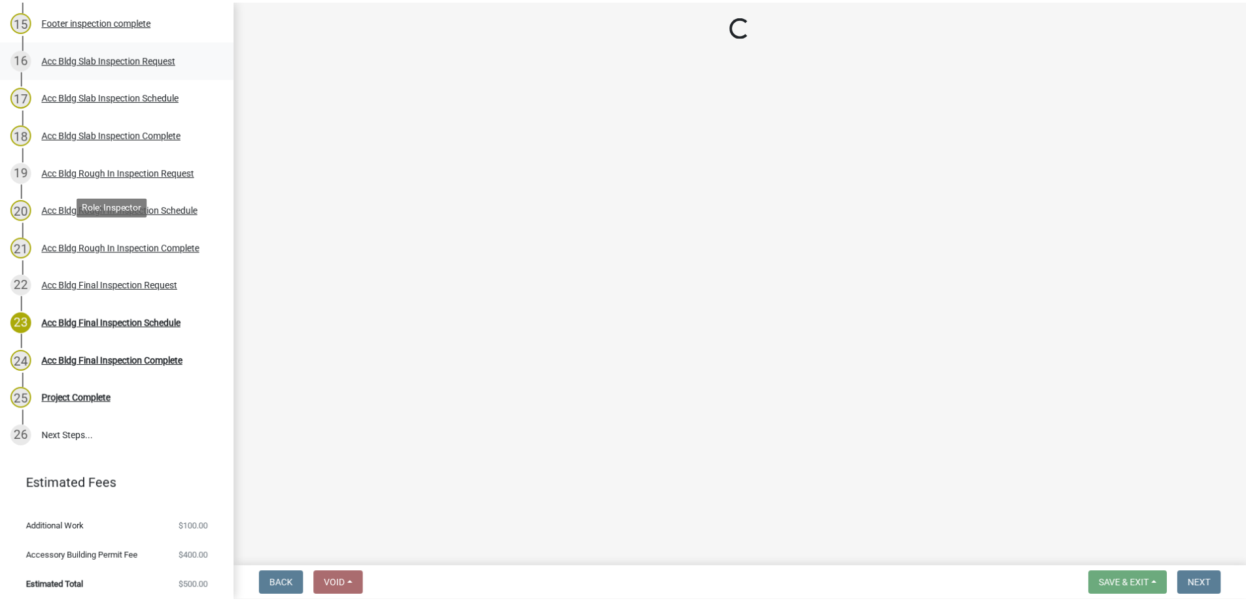
scroll to position [728, 0]
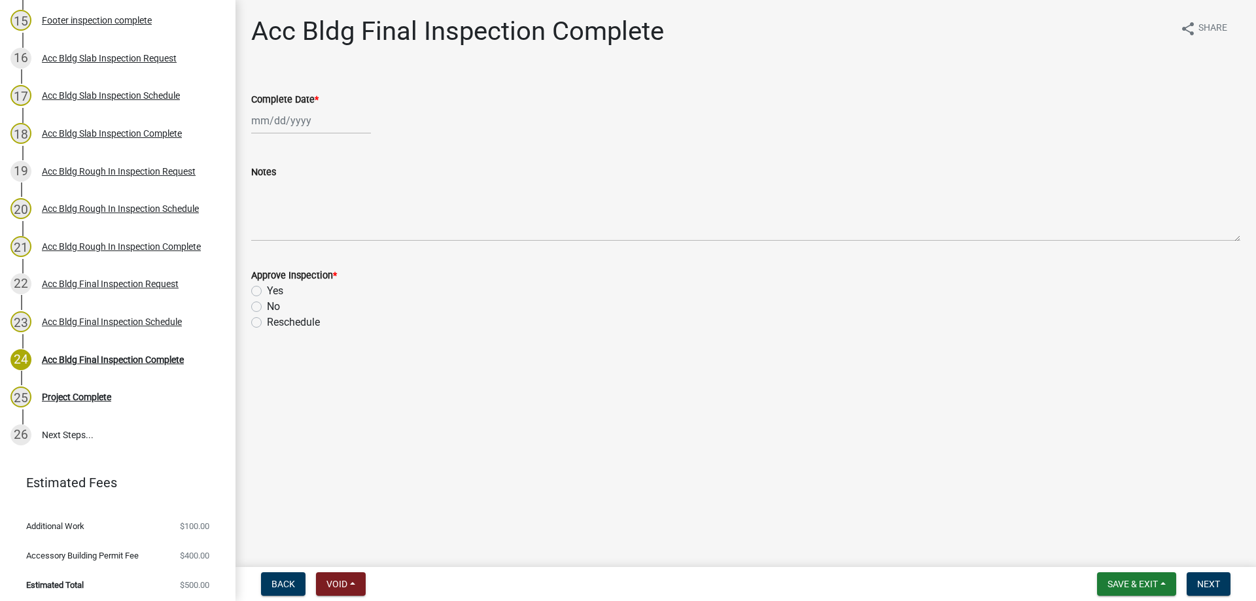
click at [307, 137] on wm-data-entity-input "Complete Date *" at bounding box center [745, 109] width 989 height 73
click at [311, 125] on div at bounding box center [311, 120] width 120 height 27
select select "10"
select select "2025"
click at [290, 230] on div "14" at bounding box center [285, 232] width 21 height 21
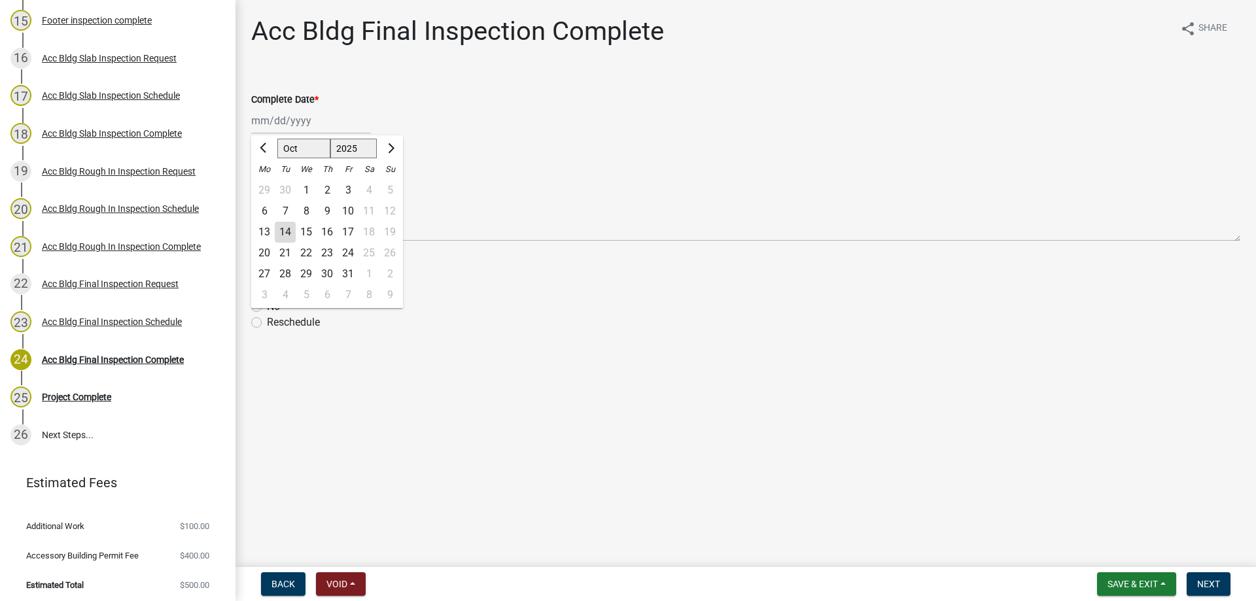
type input "10/14/2025"
click at [267, 287] on label "Yes" at bounding box center [275, 291] width 16 height 16
click at [267, 287] on input "Yes" at bounding box center [271, 287] width 9 height 9
radio input "true"
click at [1215, 582] on span "Next" at bounding box center [1208, 584] width 23 height 10
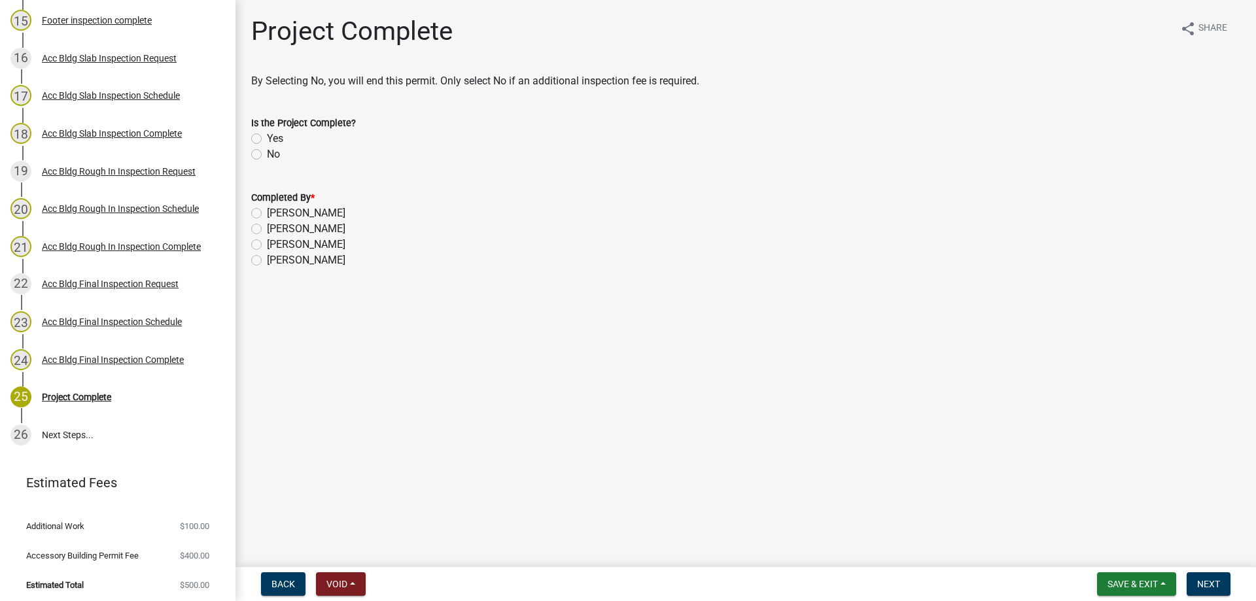
click at [262, 140] on div "Yes" at bounding box center [745, 139] width 989 height 16
click at [267, 138] on label "Yes" at bounding box center [275, 139] width 16 height 16
click at [267, 138] on input "Yes" at bounding box center [271, 135] width 9 height 9
radio input "true"
click at [267, 258] on label "Layla Kriz" at bounding box center [306, 261] width 79 height 16
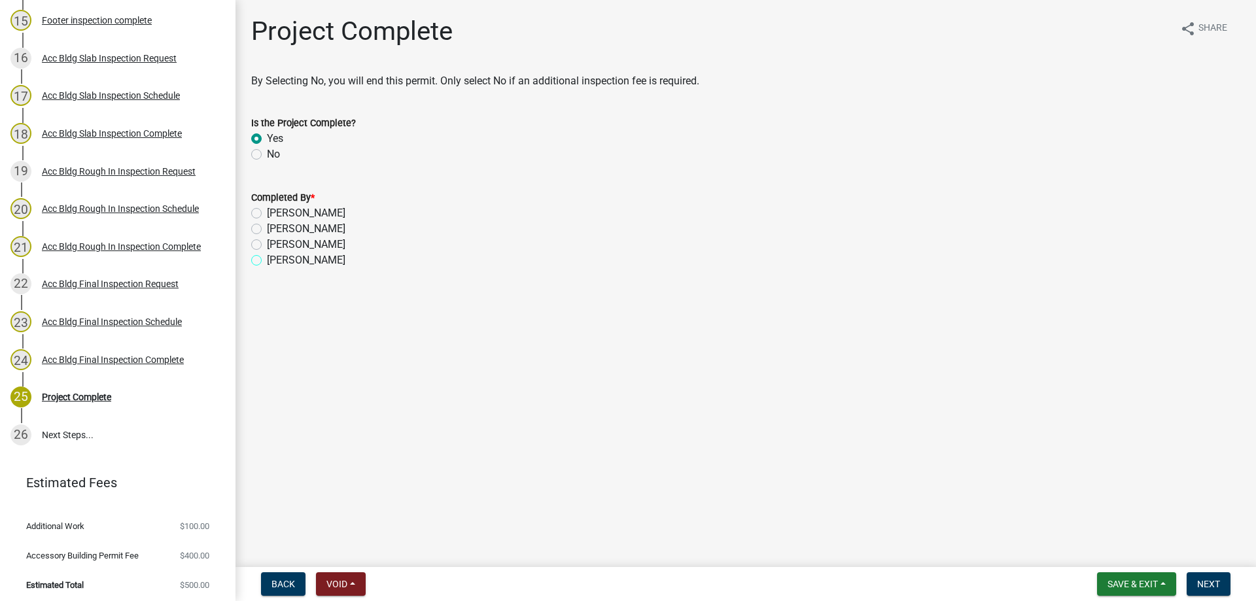
click at [267, 258] on input "Layla Kriz" at bounding box center [271, 257] width 9 height 9
radio input "true"
click at [1226, 592] on button "Next" at bounding box center [1209, 585] width 44 height 24
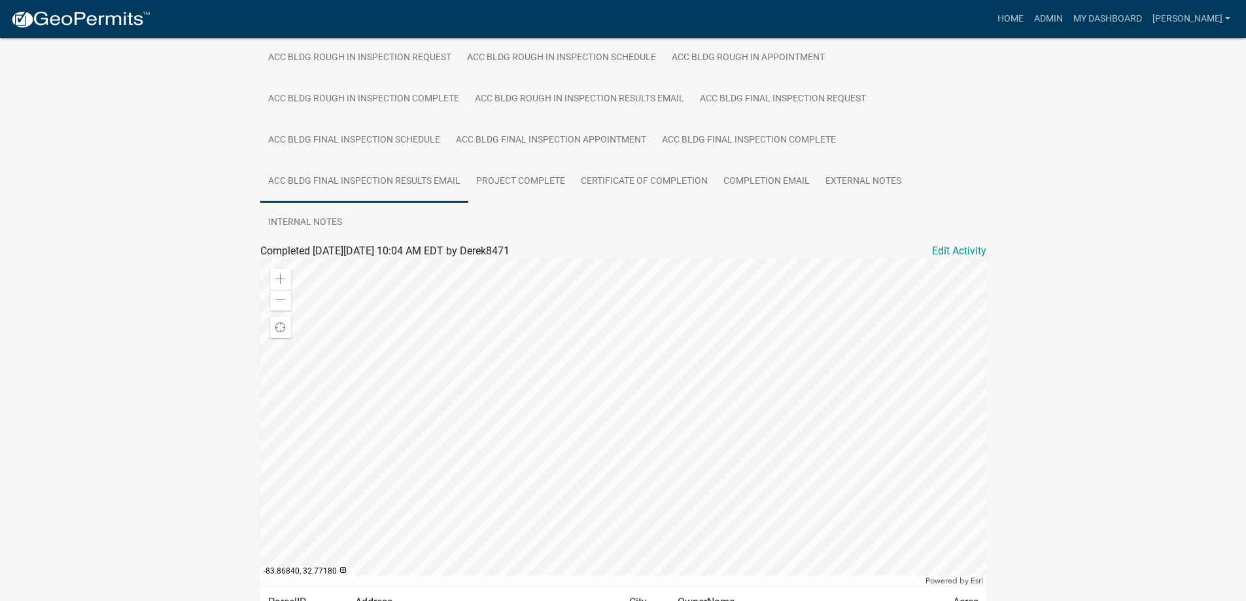
scroll to position [373, 0]
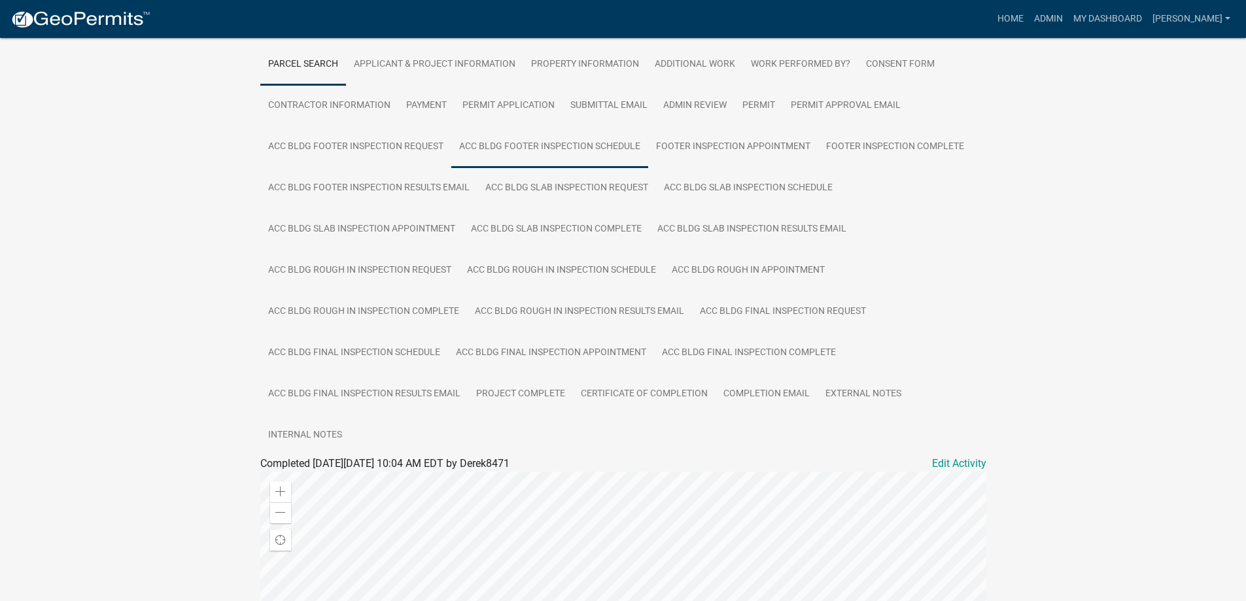
click at [510, 150] on link "Acc Bldg Footer Inspection Schedule" at bounding box center [549, 147] width 197 height 42
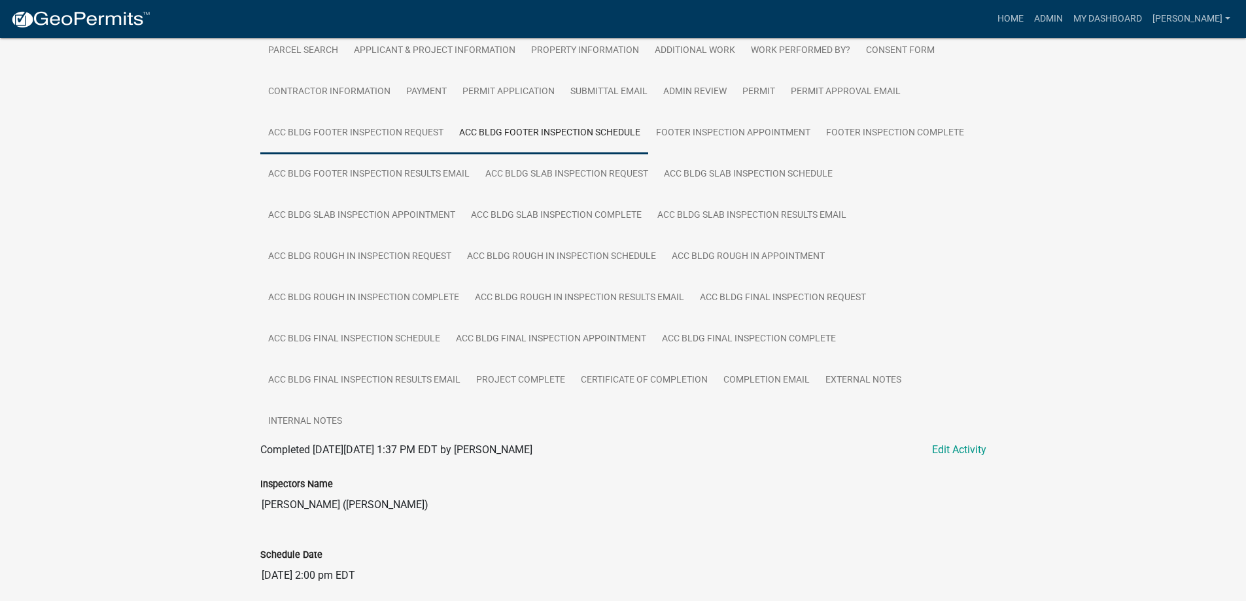
click at [410, 148] on link "Acc Bldg Footer Inspection Request" at bounding box center [355, 134] width 191 height 42
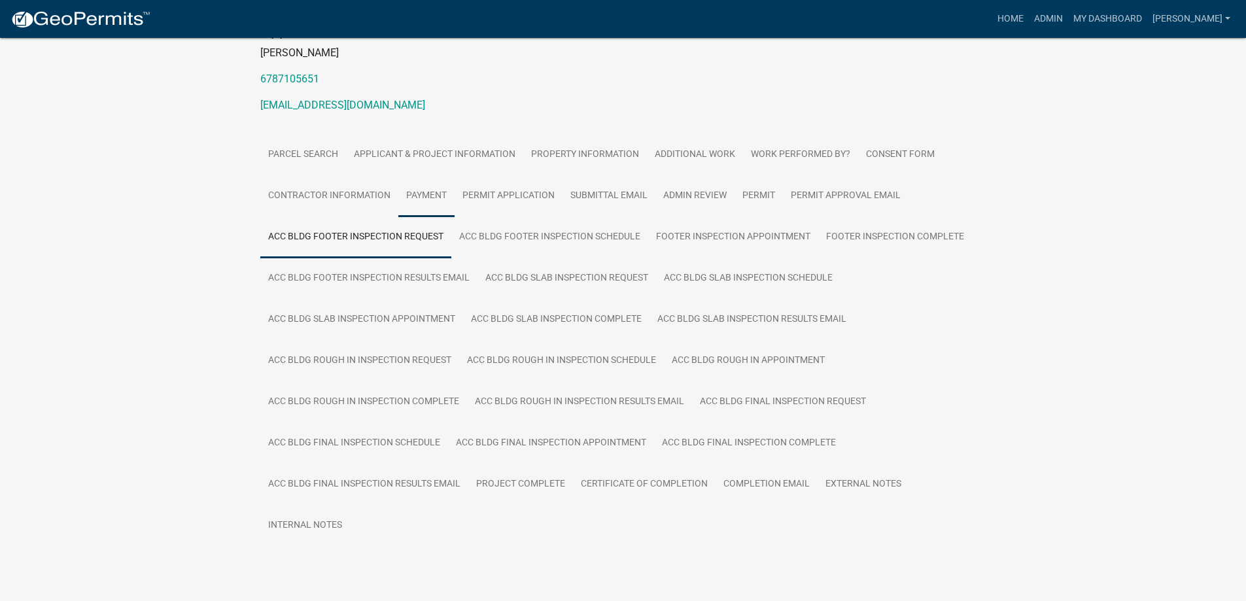
scroll to position [190, 0]
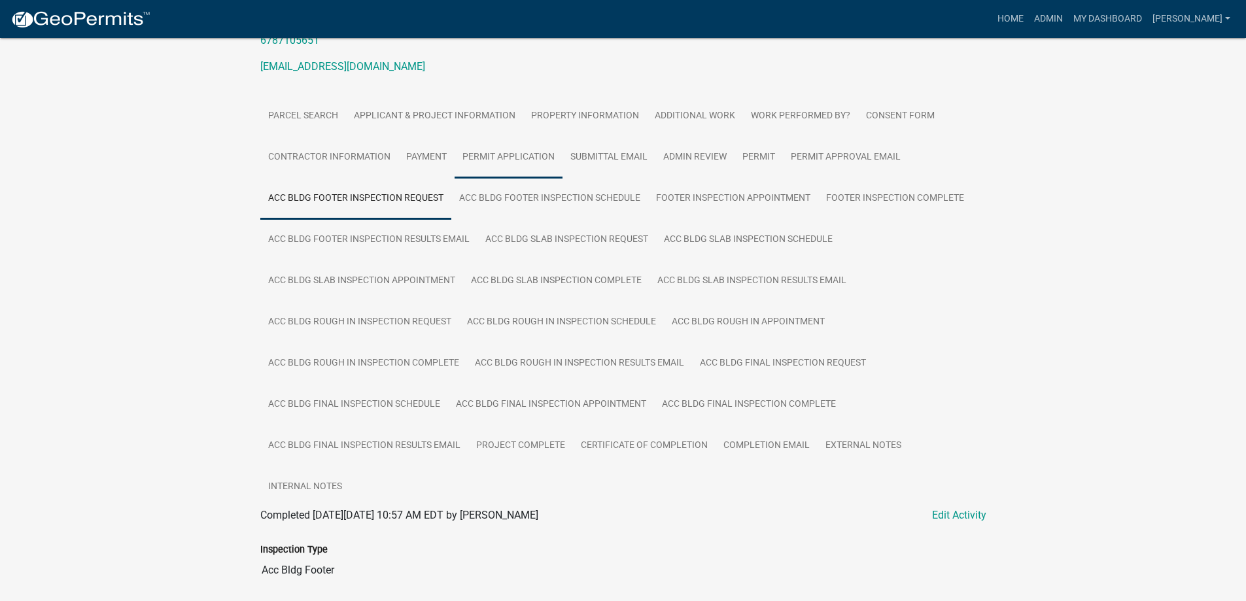
click at [501, 162] on link "Permit Application" at bounding box center [509, 158] width 108 height 42
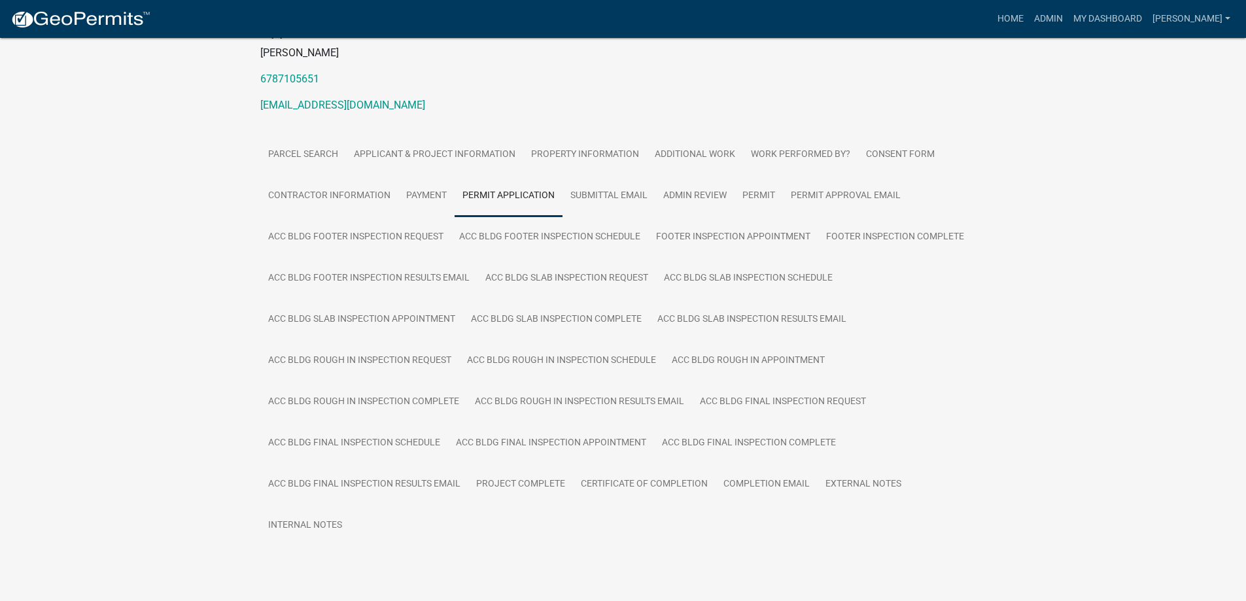
scroll to position [183, 0]
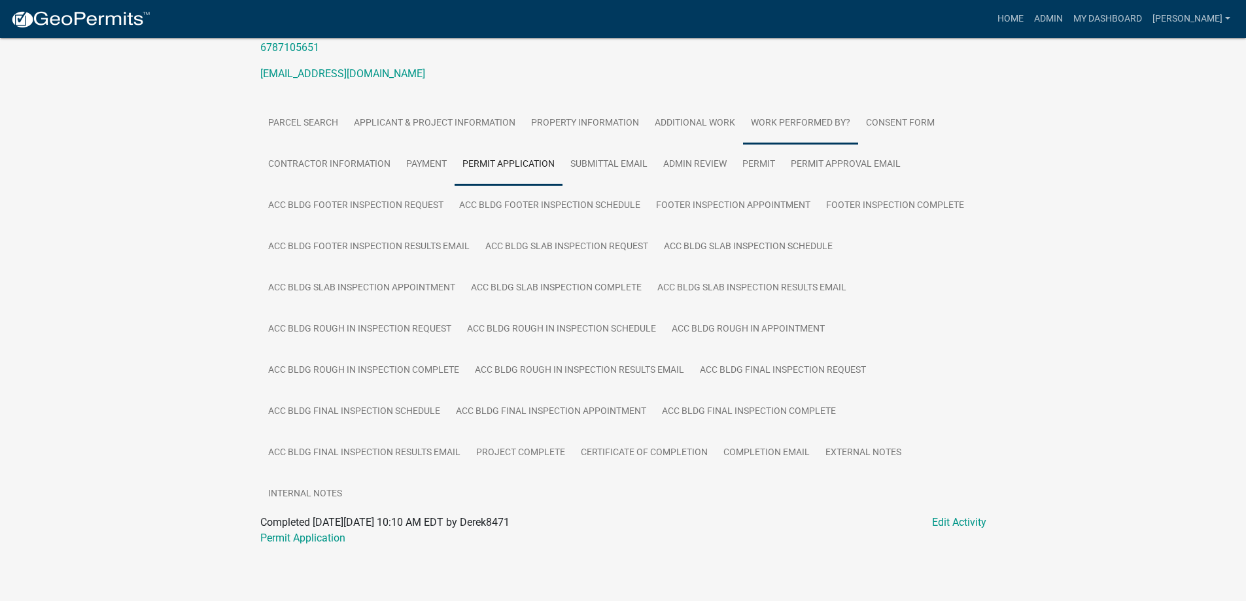
click at [799, 123] on link "Work Performed By?" at bounding box center [800, 124] width 115 height 42
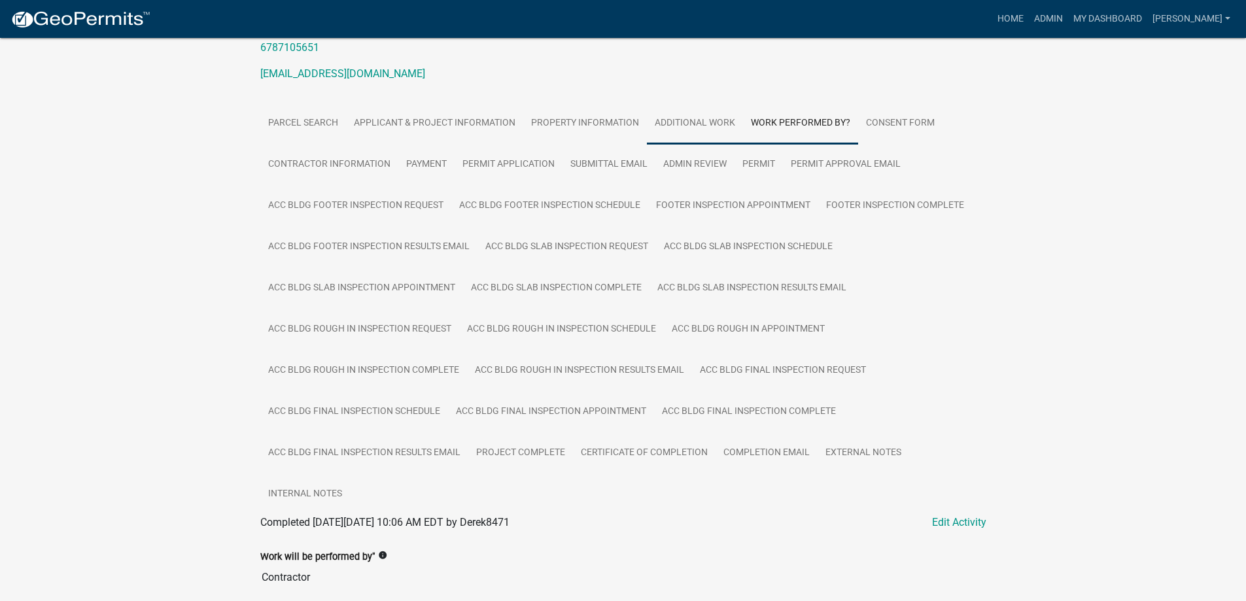
click at [716, 137] on link "Additional work" at bounding box center [695, 124] width 96 height 42
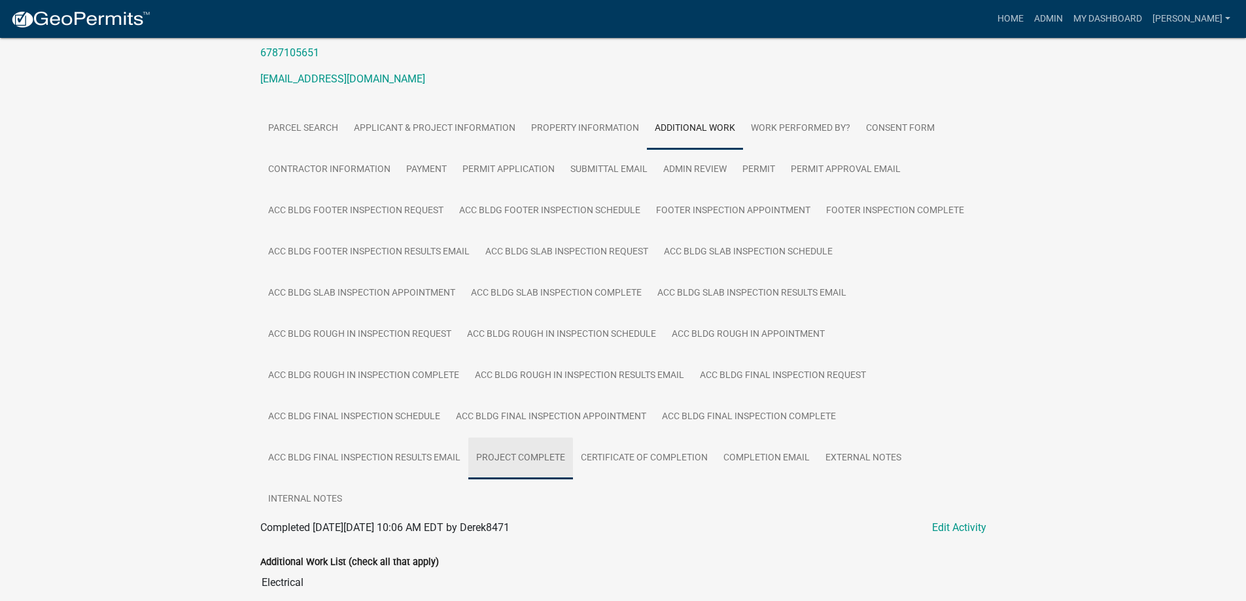
click at [544, 438] on link "Project Complete" at bounding box center [520, 459] width 105 height 42
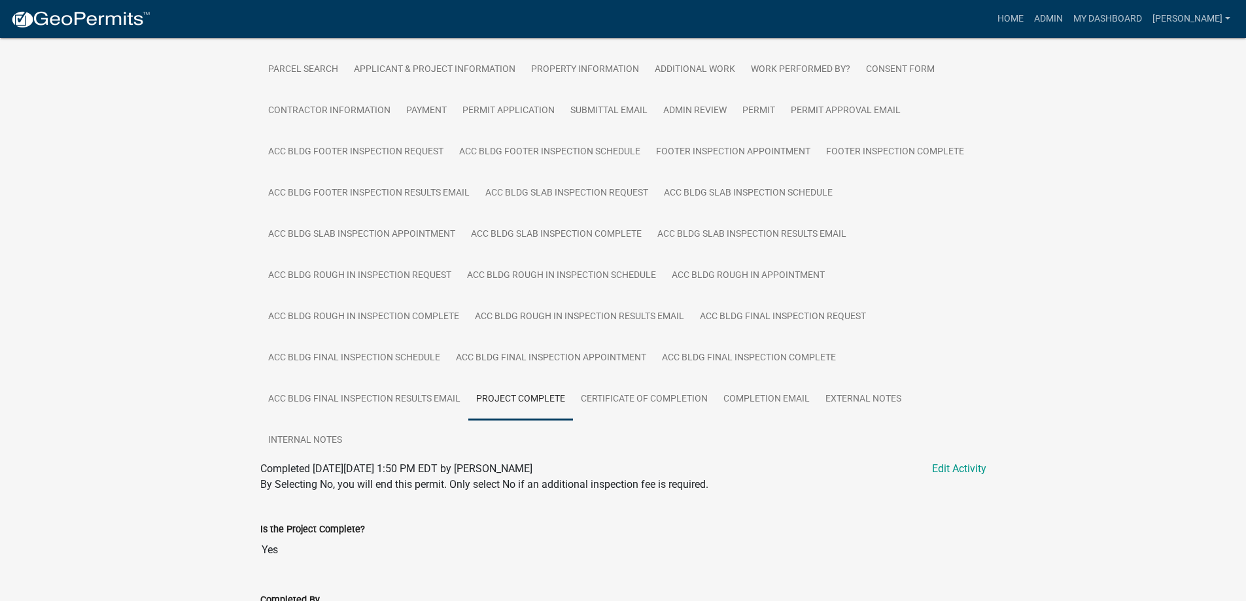
scroll to position [335, 0]
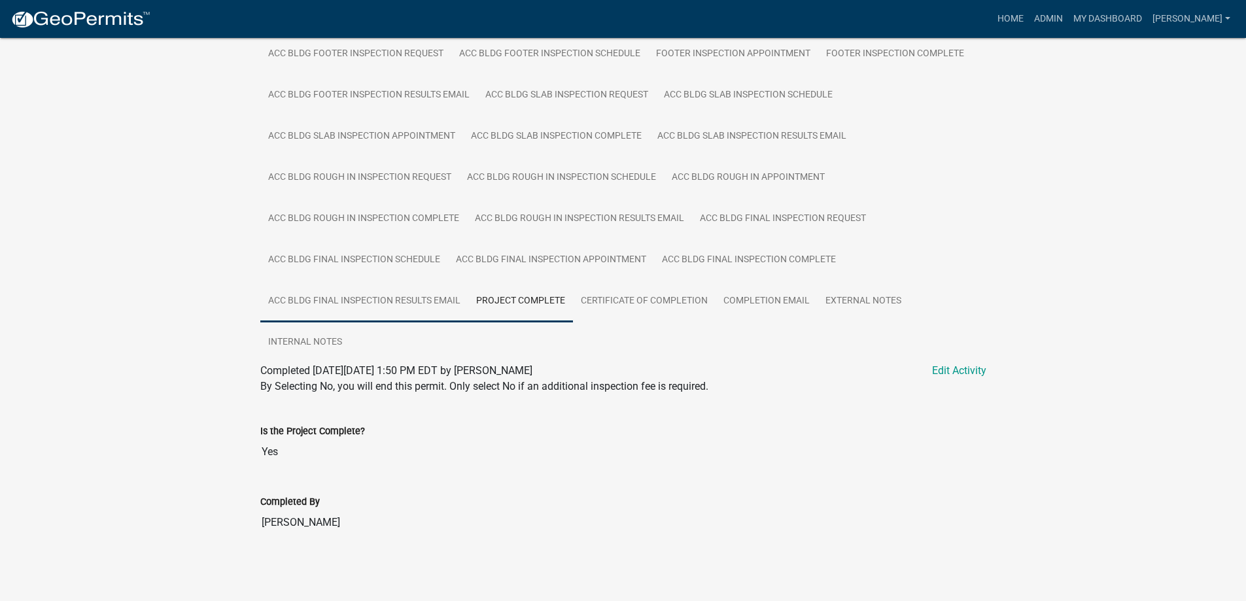
click at [455, 305] on link "Acc Bldg Final Inspection Results Email" at bounding box center [364, 302] width 208 height 42
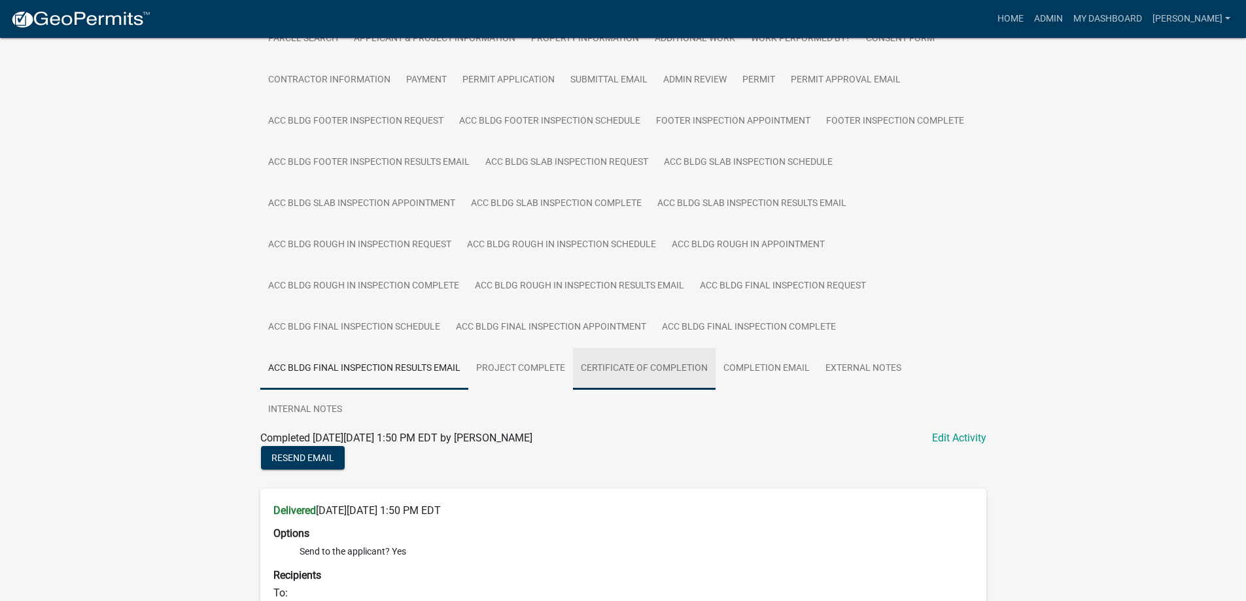
click at [599, 376] on link "Certificate of Completion" at bounding box center [644, 369] width 143 height 42
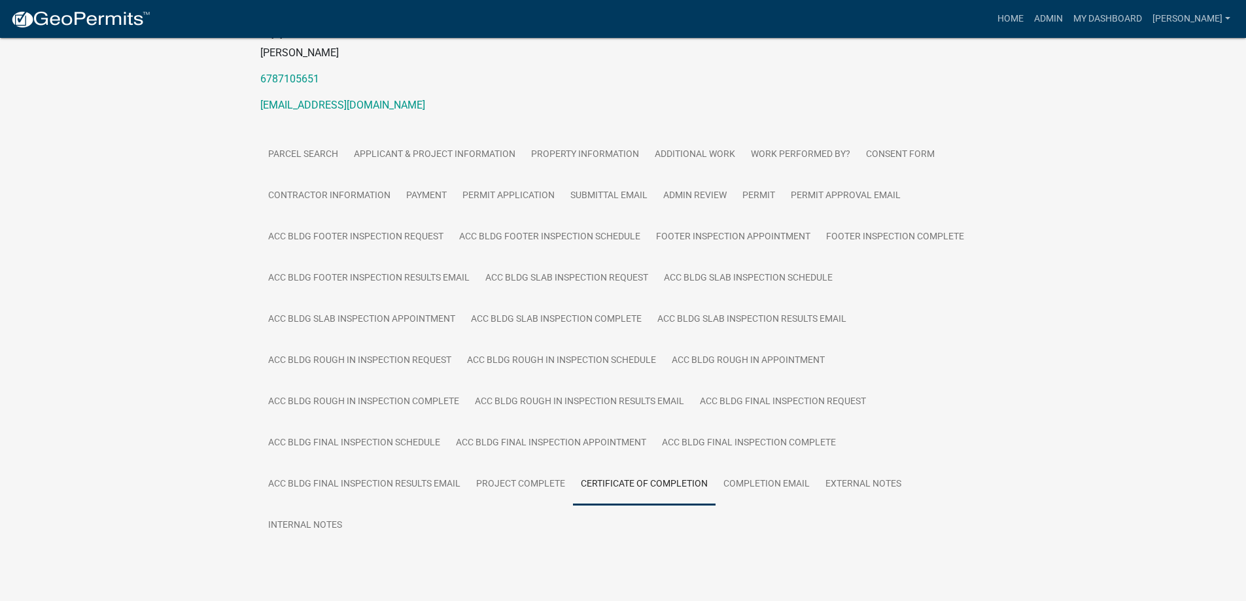
scroll to position [183, 0]
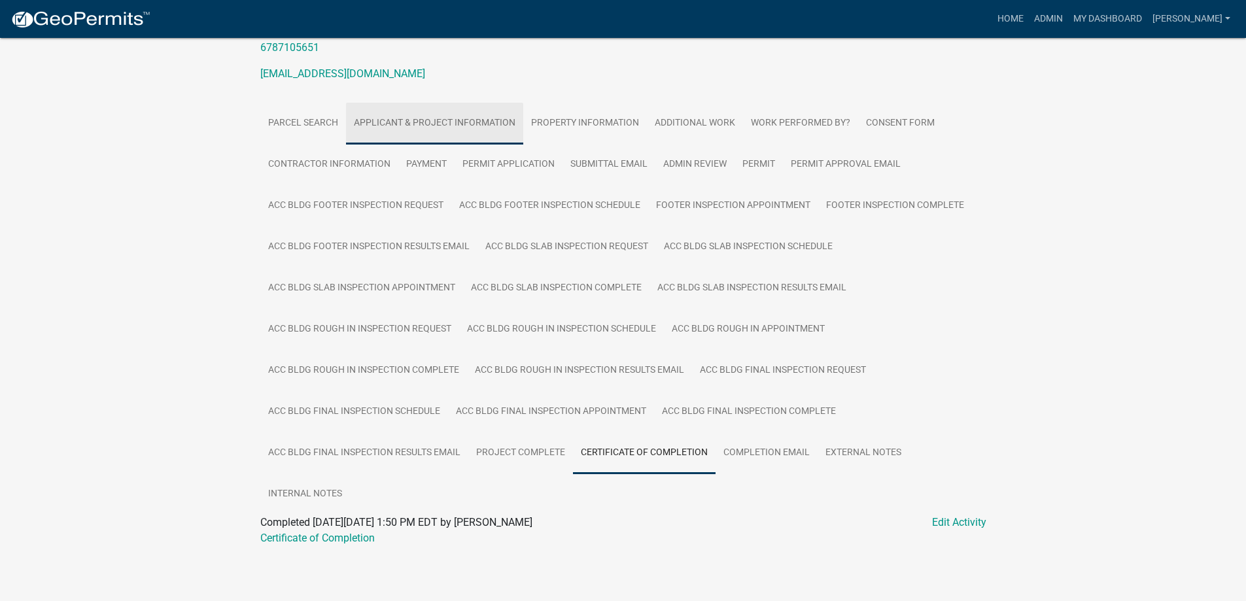
click at [381, 127] on link "Applicant & Project Information" at bounding box center [434, 124] width 177 height 42
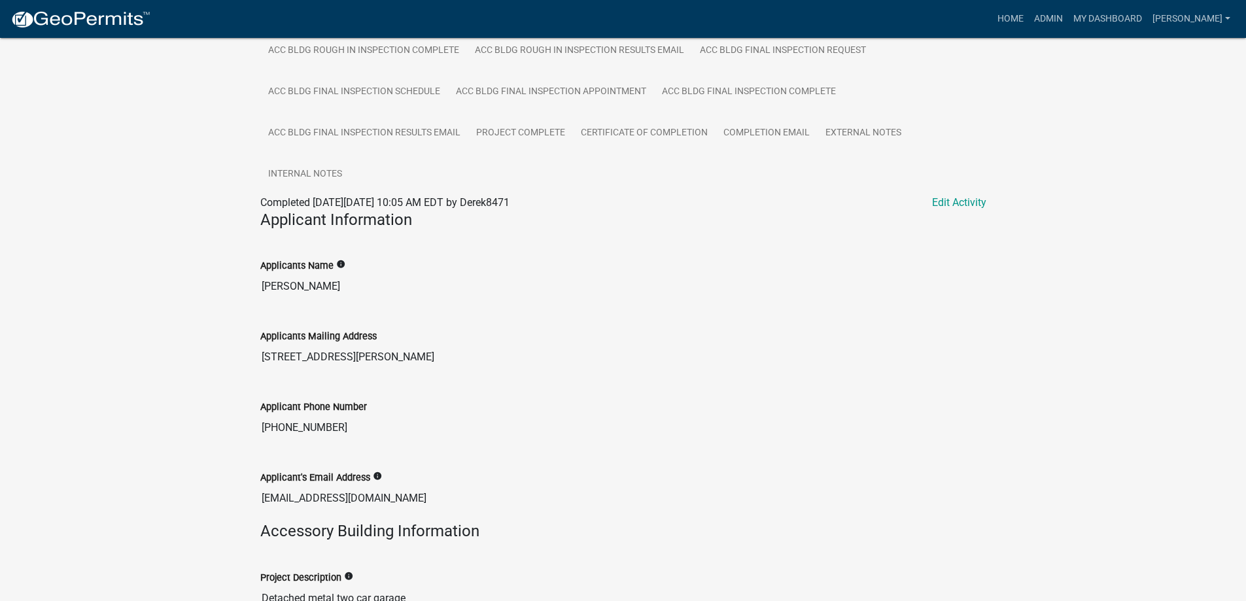
scroll to position [510, 0]
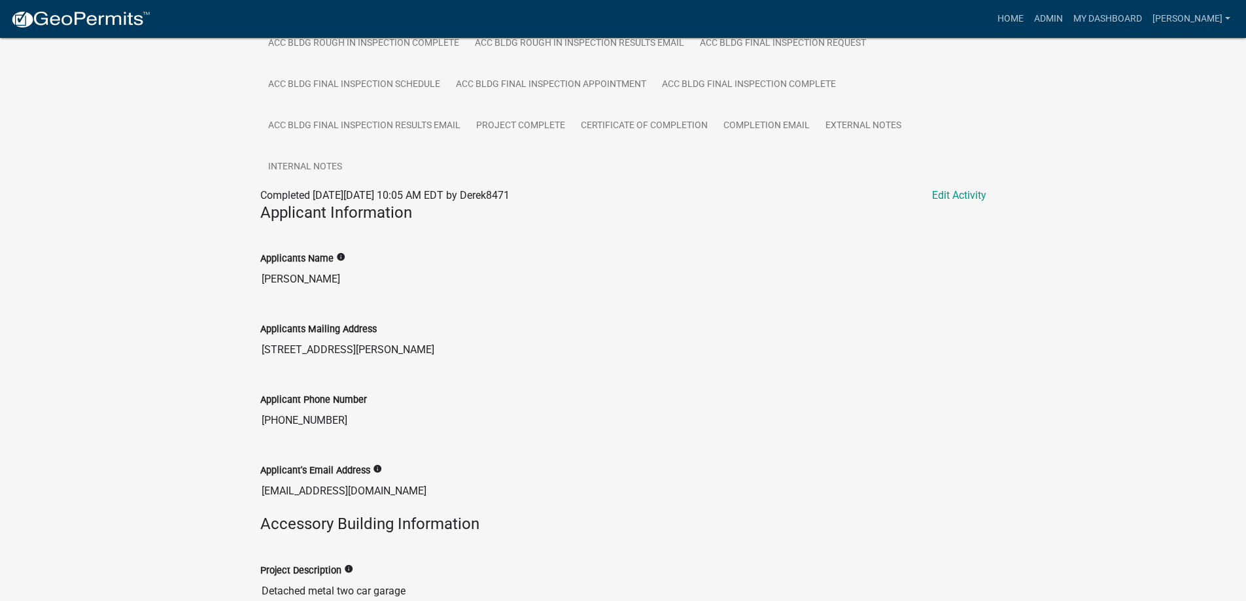
drag, startPoint x: 256, startPoint y: 272, endPoint x: 327, endPoint y: 425, distance: 168.9
click at [327, 425] on wm-data-entity-view-list "Applicant Information Applicants Name info Derek Tribble Applicants Mailing Add…" at bounding box center [623, 549] width 726 height 692
drag, startPoint x: 327, startPoint y: 425, endPoint x: 249, endPoint y: 321, distance: 130.3
click at [249, 321] on div "Accessory Building Permit 2025-Acc Bldg-248 Amount Paid $500.00 Actions View re…" at bounding box center [623, 231] width 1246 height 1407
click at [285, 283] on input "Derek Tribble" at bounding box center [623, 279] width 726 height 26
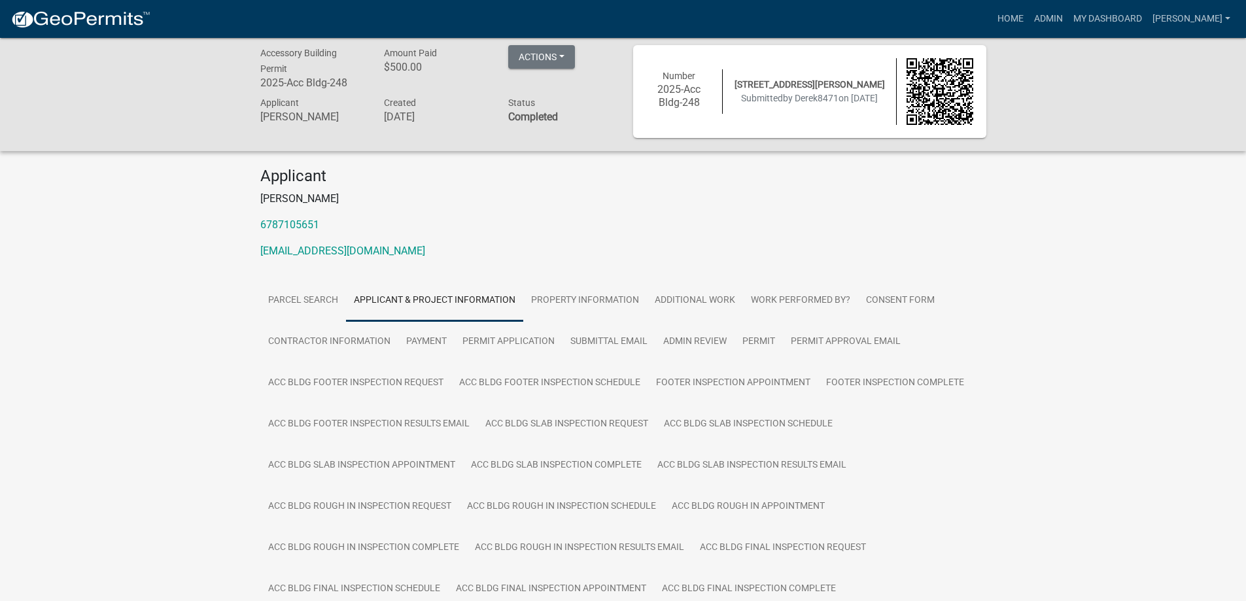
scroll to position [0, 0]
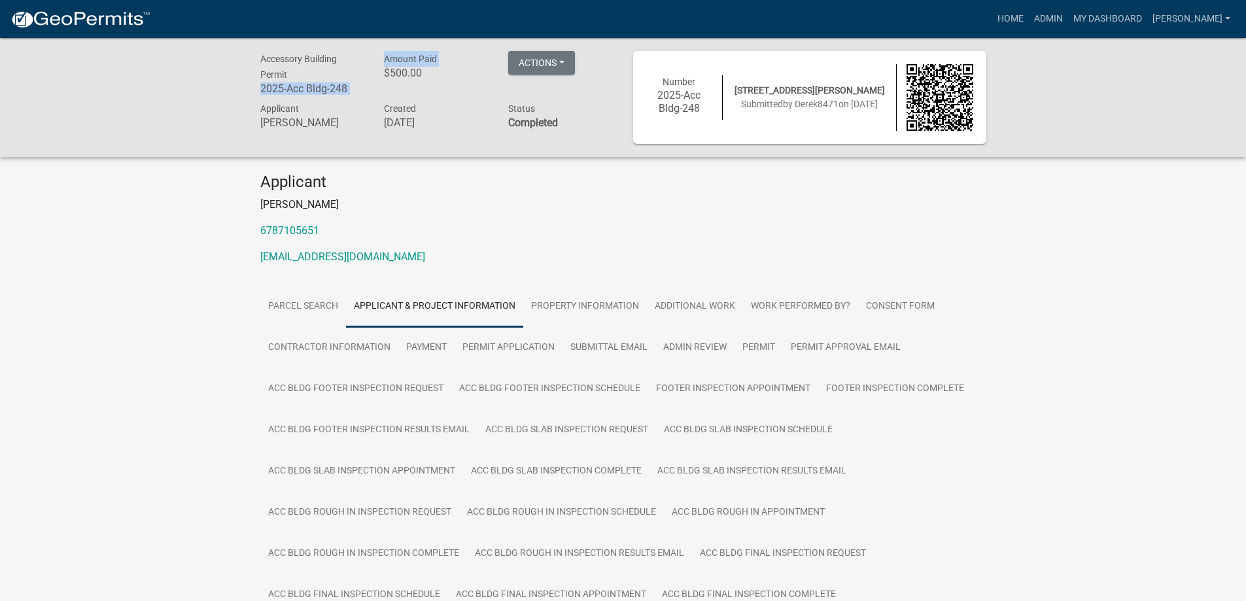
drag, startPoint x: 260, startPoint y: 84, endPoint x: 385, endPoint y: 86, distance: 124.3
click at [385, 86] on div "Accessory Building Permit 2025-Acc Bldg-248 Amount Paid $500.00 Actions View re…" at bounding box center [437, 75] width 373 height 49
click at [361, 83] on h6 "2025-Acc Bldg-248" at bounding box center [312, 88] width 105 height 12
click at [360, 88] on h6 "2025-Acc Bldg-248" at bounding box center [312, 88] width 105 height 12
drag, startPoint x: 360, startPoint y: 94, endPoint x: 264, endPoint y: 91, distance: 95.6
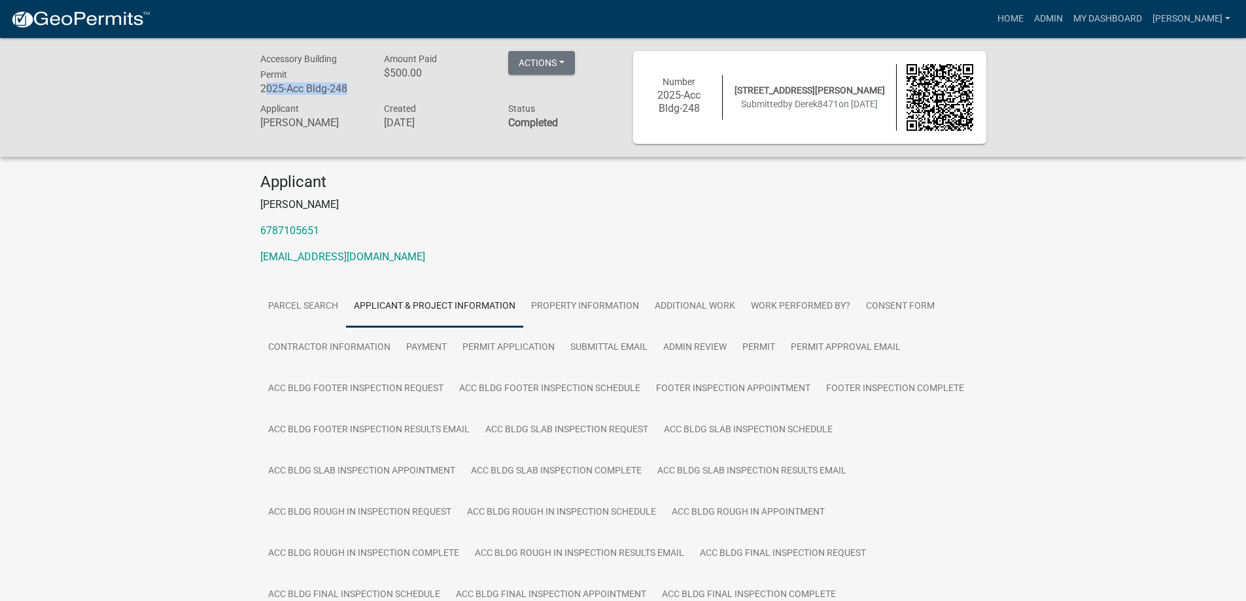
click at [264, 91] on h6 "2025-Acc Bldg-248" at bounding box center [312, 88] width 105 height 12
click at [258, 86] on div "Accessory Building Permit 2025-Acc Bldg-248" at bounding box center [313, 75] width 124 height 49
drag, startPoint x: 258, startPoint y: 86, endPoint x: 343, endPoint y: 84, distance: 85.1
click at [343, 84] on div "Accessory Building Permit 2025-Acc Bldg-248" at bounding box center [313, 75] width 124 height 49
copy h6 "2025-Acc Bldg-248"
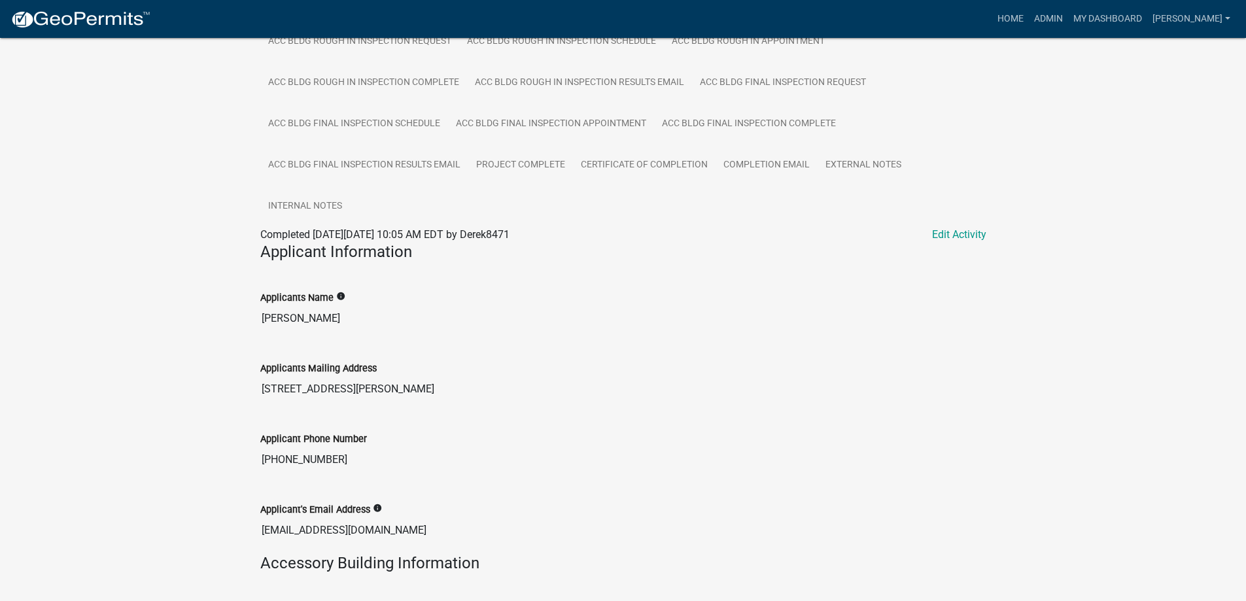
scroll to position [589, 0]
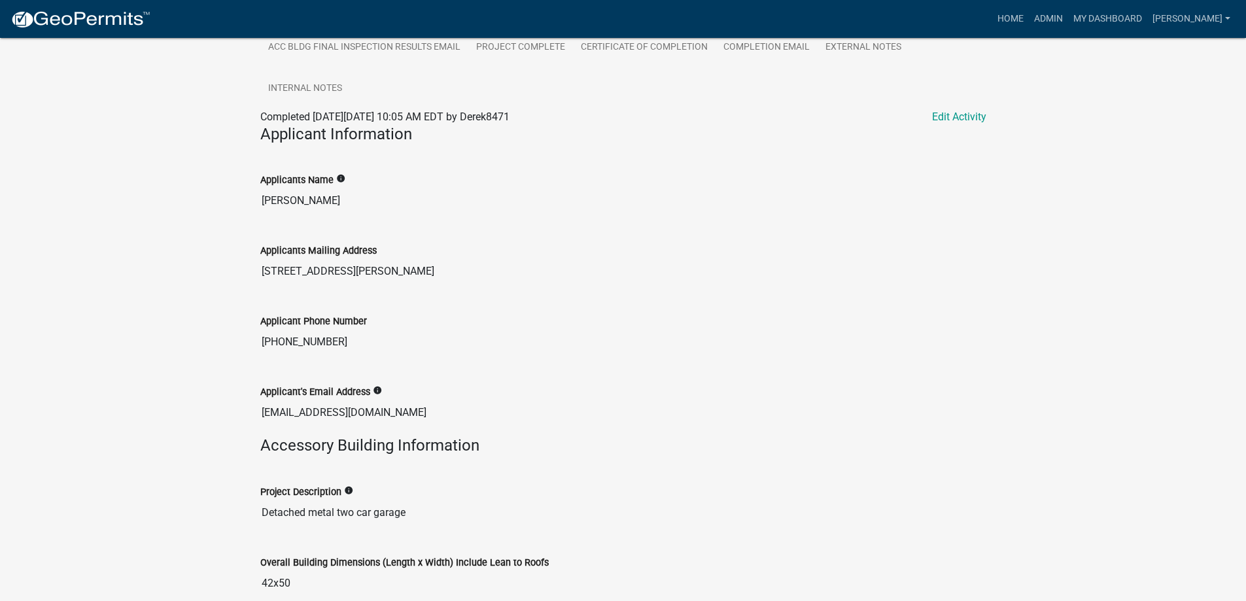
drag, startPoint x: 259, startPoint y: 272, endPoint x: 380, endPoint y: 267, distance: 121.1
click at [380, 267] on div "Applicants Mailing Address 5650 Sandy Point Road" at bounding box center [624, 259] width 746 height 71
click at [257, 340] on div "Applicant Phone Number 678-710-5651" at bounding box center [624, 330] width 746 height 71
drag, startPoint x: 266, startPoint y: 202, endPoint x: 324, endPoint y: 199, distance: 57.6
click at [324, 199] on input "Derek Tribble" at bounding box center [623, 201] width 726 height 26
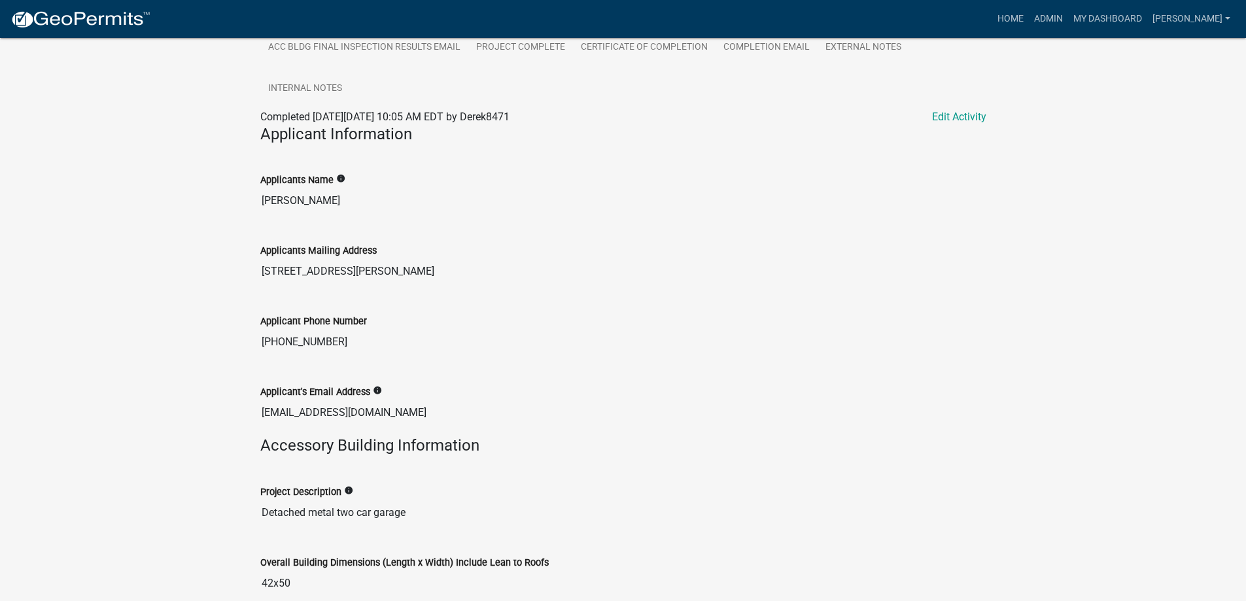
click at [327, 198] on input "Derek Tribble" at bounding box center [623, 201] width 726 height 26
drag, startPoint x: 330, startPoint y: 200, endPoint x: 259, endPoint y: 201, distance: 71.3
click at [257, 202] on div "Applicants Name info Derek Tribble" at bounding box center [624, 189] width 746 height 71
click at [361, 303] on div "Applicant Phone Number 678-710-5651" at bounding box center [623, 325] width 726 height 60
drag, startPoint x: 248, startPoint y: 271, endPoint x: 393, endPoint y: 267, distance: 144.7
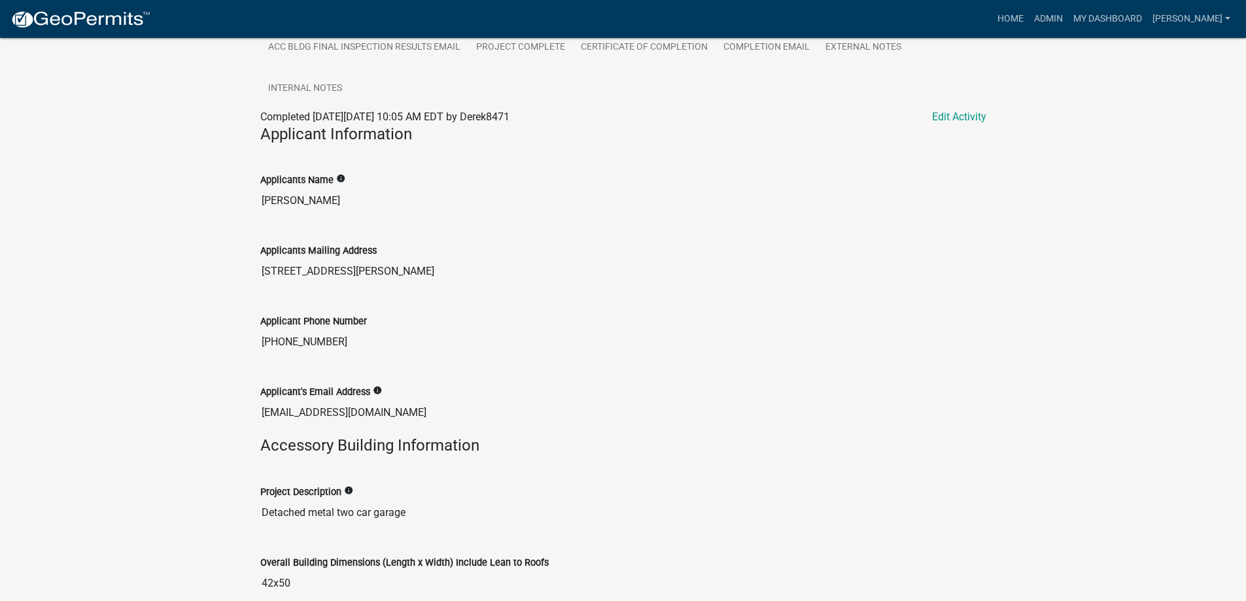
click at [393, 267] on div "Accessory Building Permit 2025-Acc Bldg-248 Amount Paid $500.00 Actions View re…" at bounding box center [623, 152] width 1246 height 1407
click at [344, 311] on div "Applicant Phone Number 678-710-5651" at bounding box center [623, 325] width 726 height 60
drag, startPoint x: 326, startPoint y: 349, endPoint x: 253, endPoint y: 339, distance: 74.0
click at [243, 339] on div "Accessory Building Permit 2025-Acc Bldg-248 Amount Paid $500.00 Actions View re…" at bounding box center [623, 152] width 1246 height 1407
click at [448, 253] on div "Applicants Mailing Address" at bounding box center [623, 251] width 726 height 16
